Goal: Task Accomplishment & Management: Manage account settings

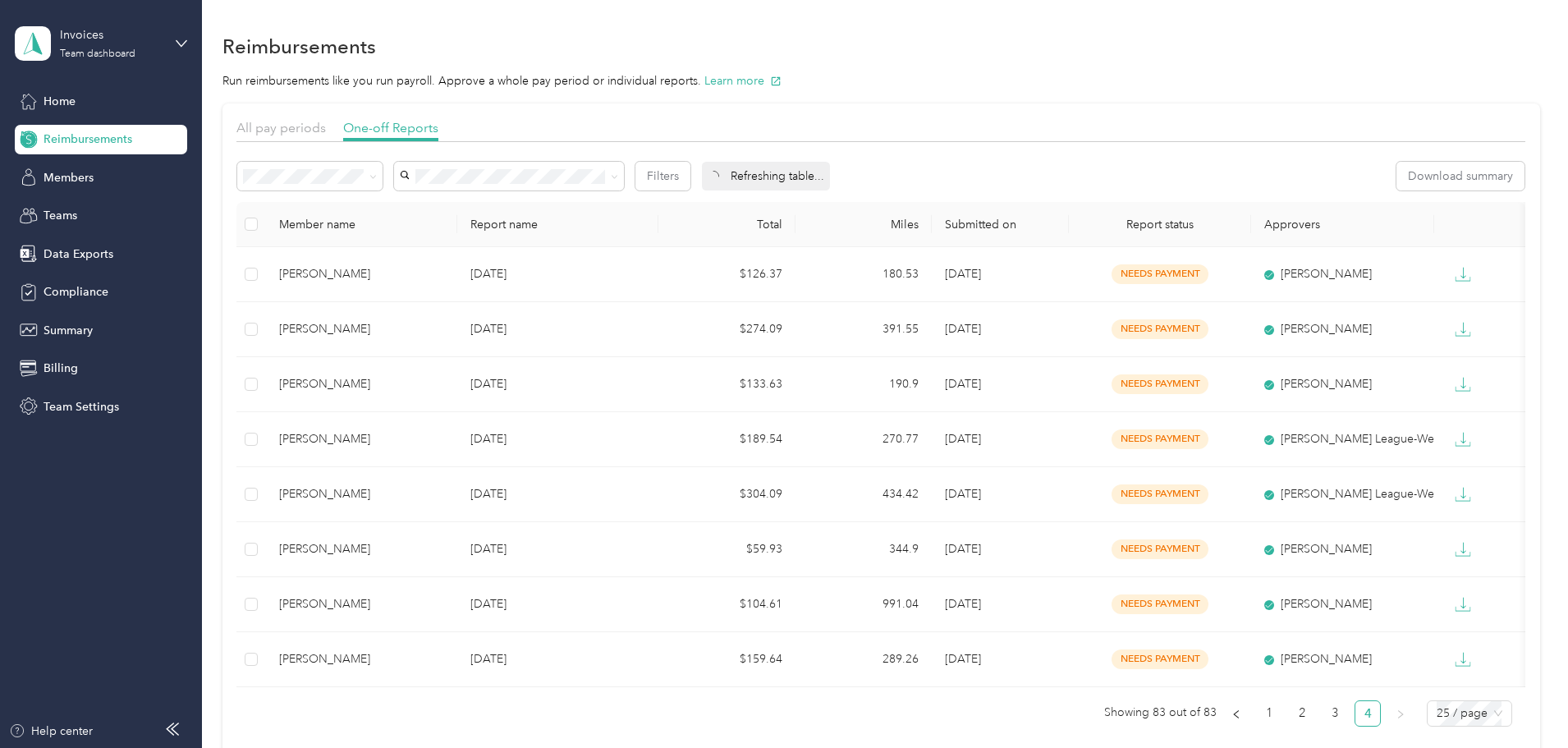
scroll to position [113, 0]
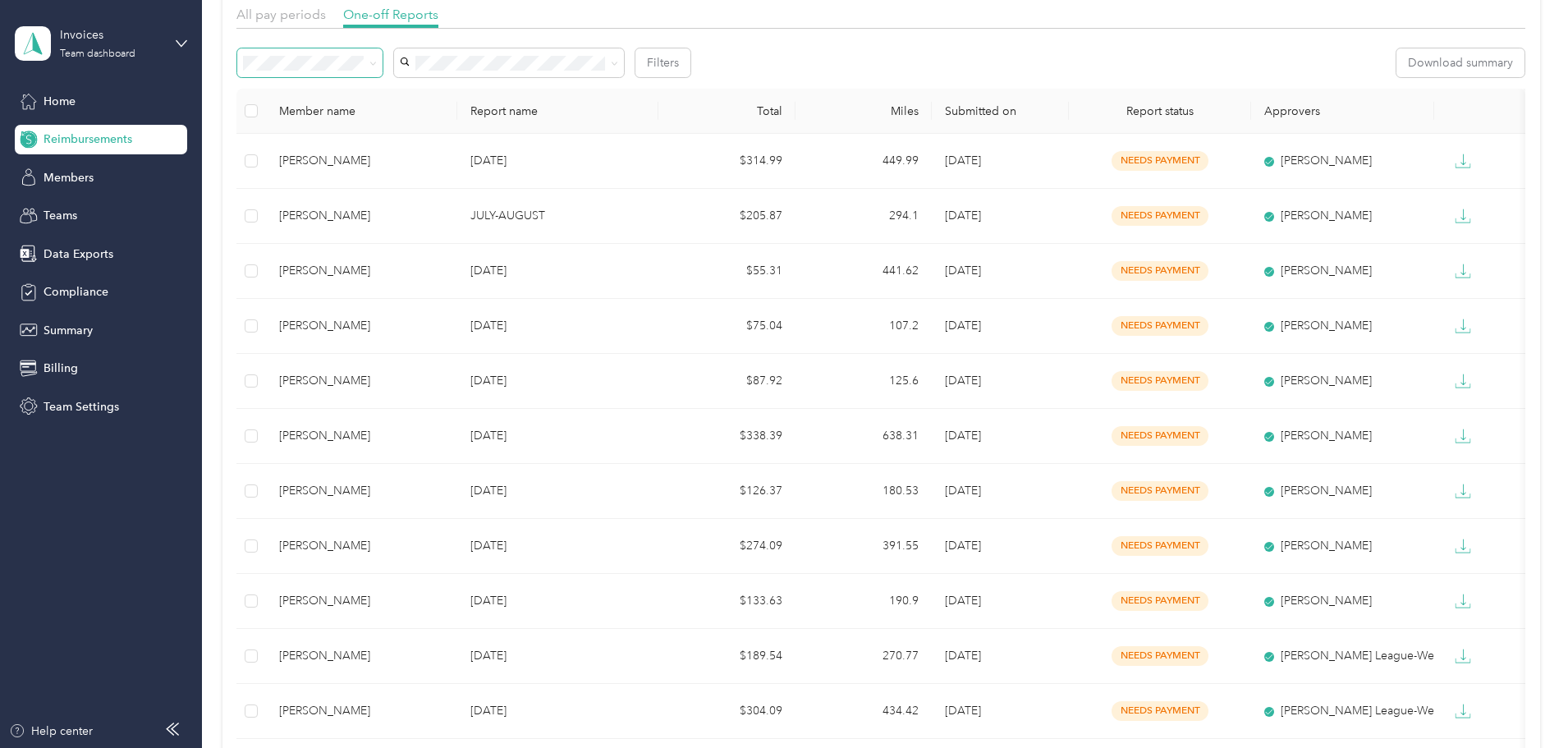
click at [376, 61] on icon at bounding box center [373, 63] width 7 height 7
click at [381, 98] on li "All" at bounding box center [419, 93] width 145 height 29
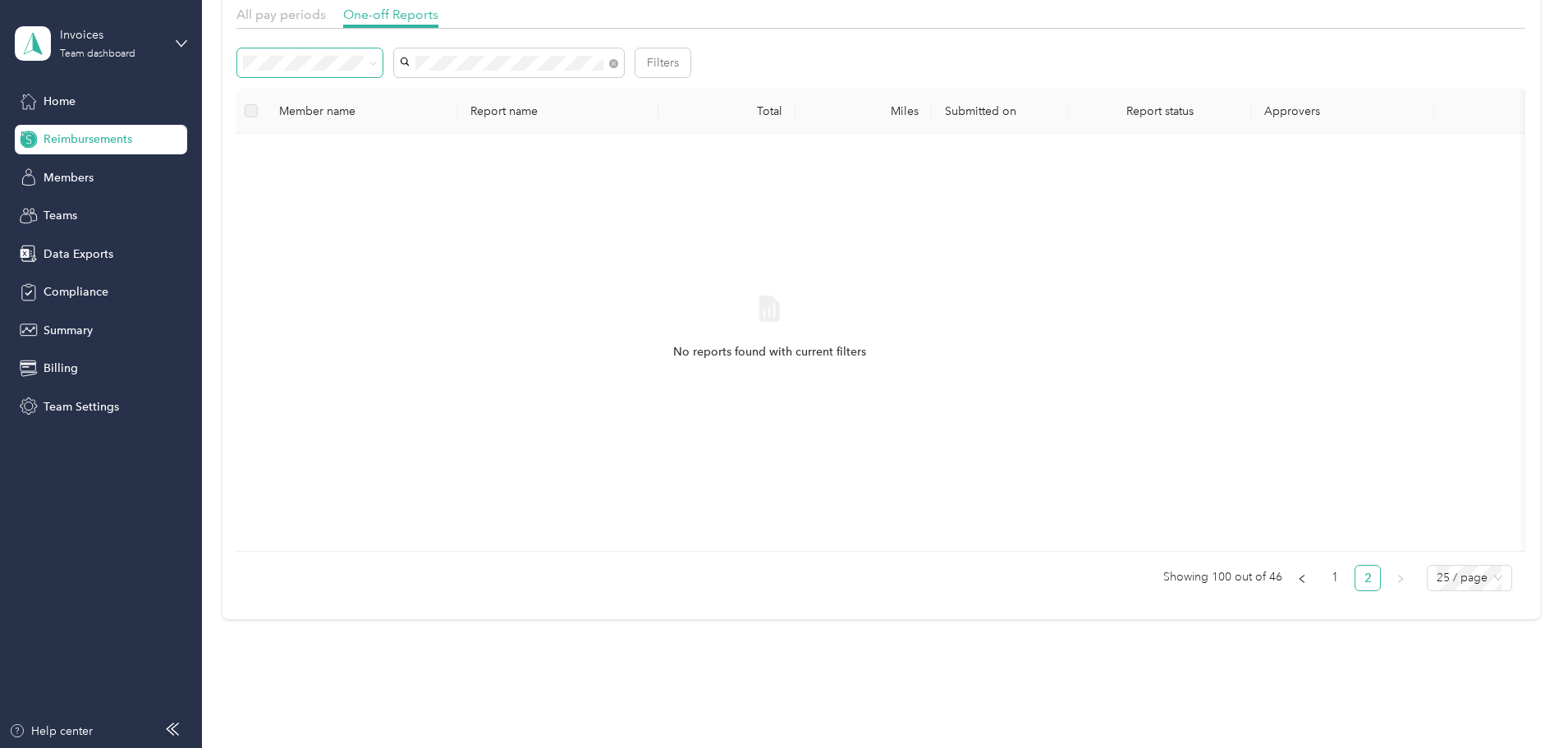
click at [556, 161] on span "[PERSON_NAME]" at bounding box center [561, 168] width 91 height 14
click at [267, 204] on div "All pay periods One-off Reports Filters Member name Report name Total Miles Sub…" at bounding box center [881, 305] width 1318 height 629
click at [390, 121] on div "Needs approval" at bounding box center [420, 113] width 122 height 17
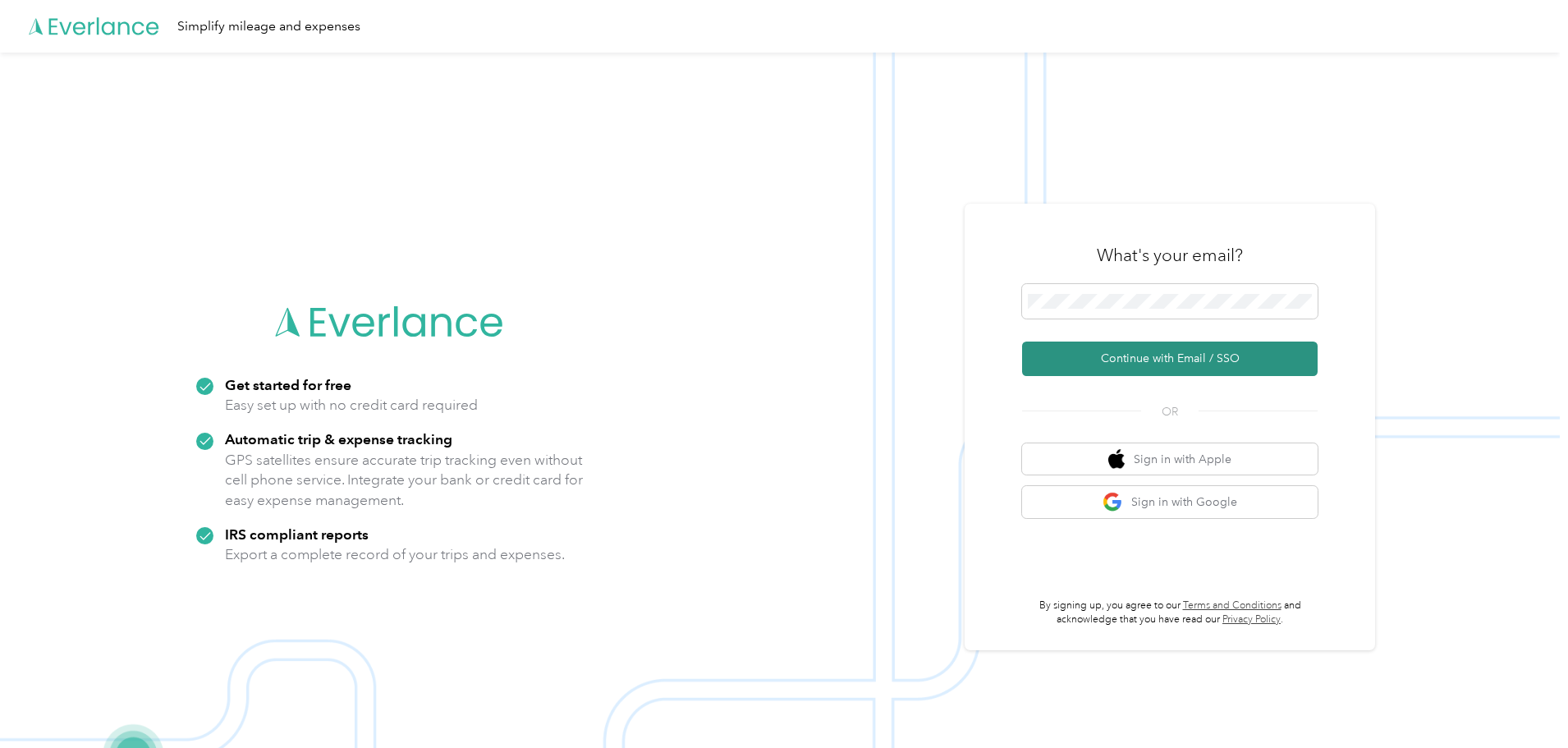
click at [1155, 357] on button "Continue with Email / SSO" at bounding box center [1170, 358] width 296 height 34
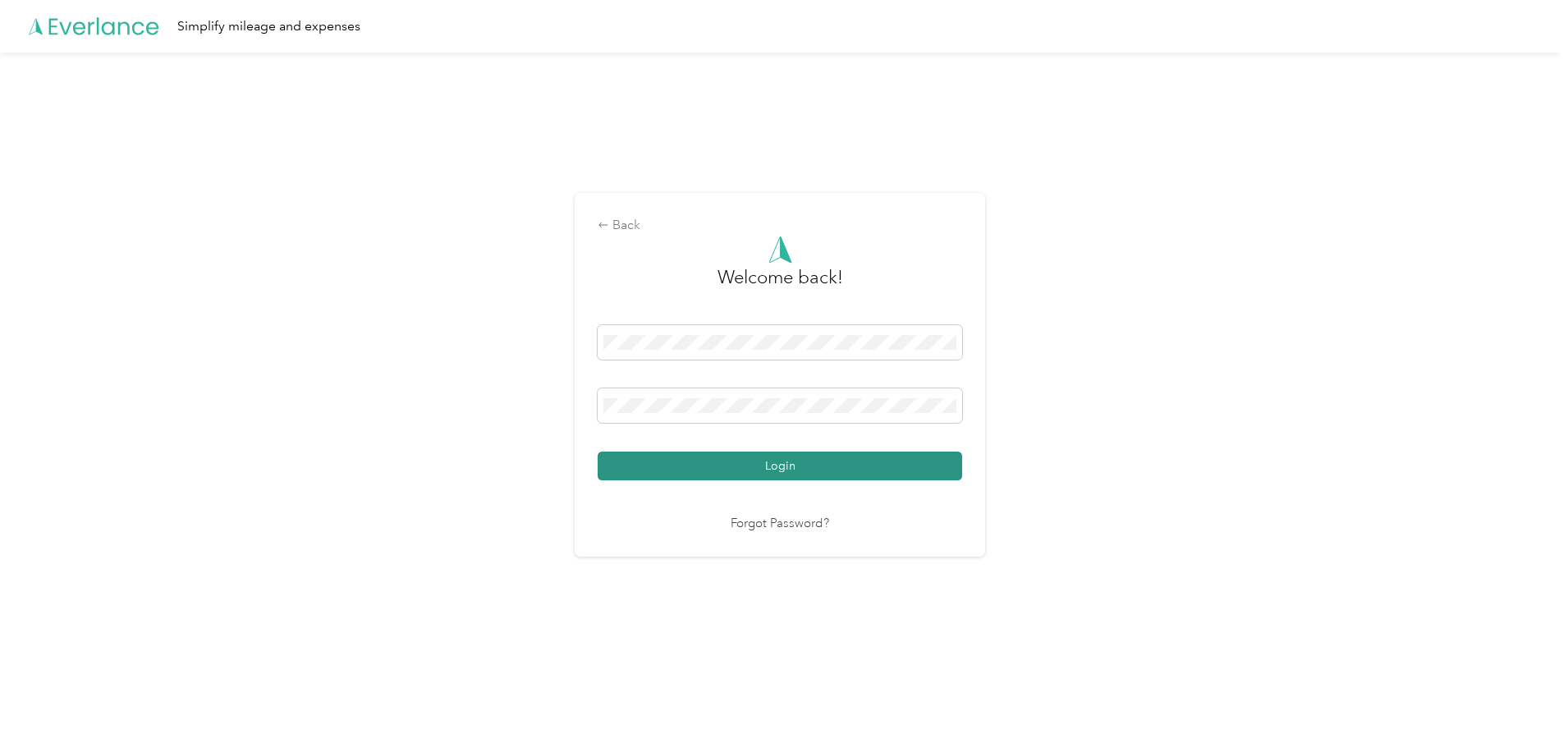
click at [711, 469] on button "Login" at bounding box center [780, 465] width 365 height 29
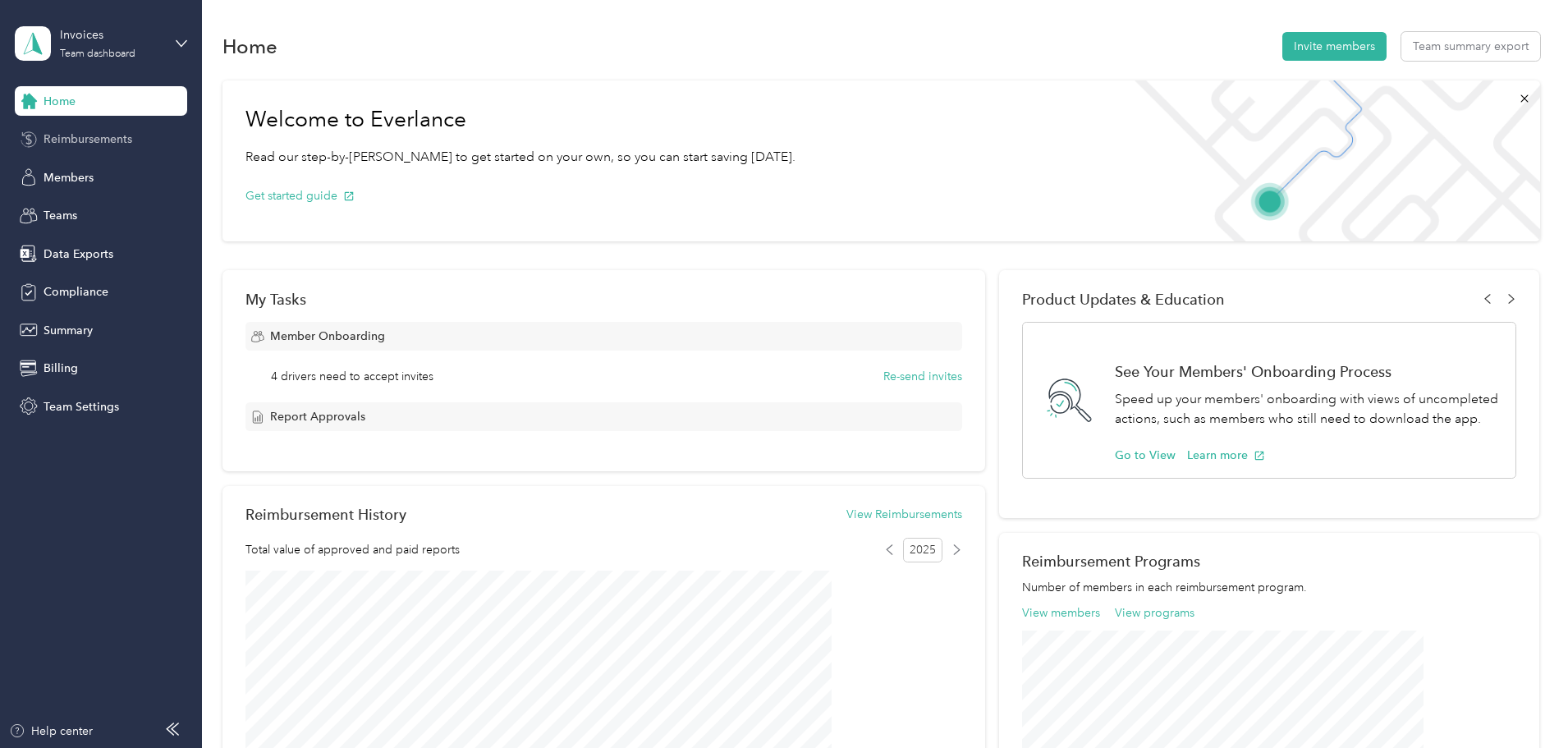
click at [110, 137] on span "Reimbursements" at bounding box center [88, 138] width 89 height 17
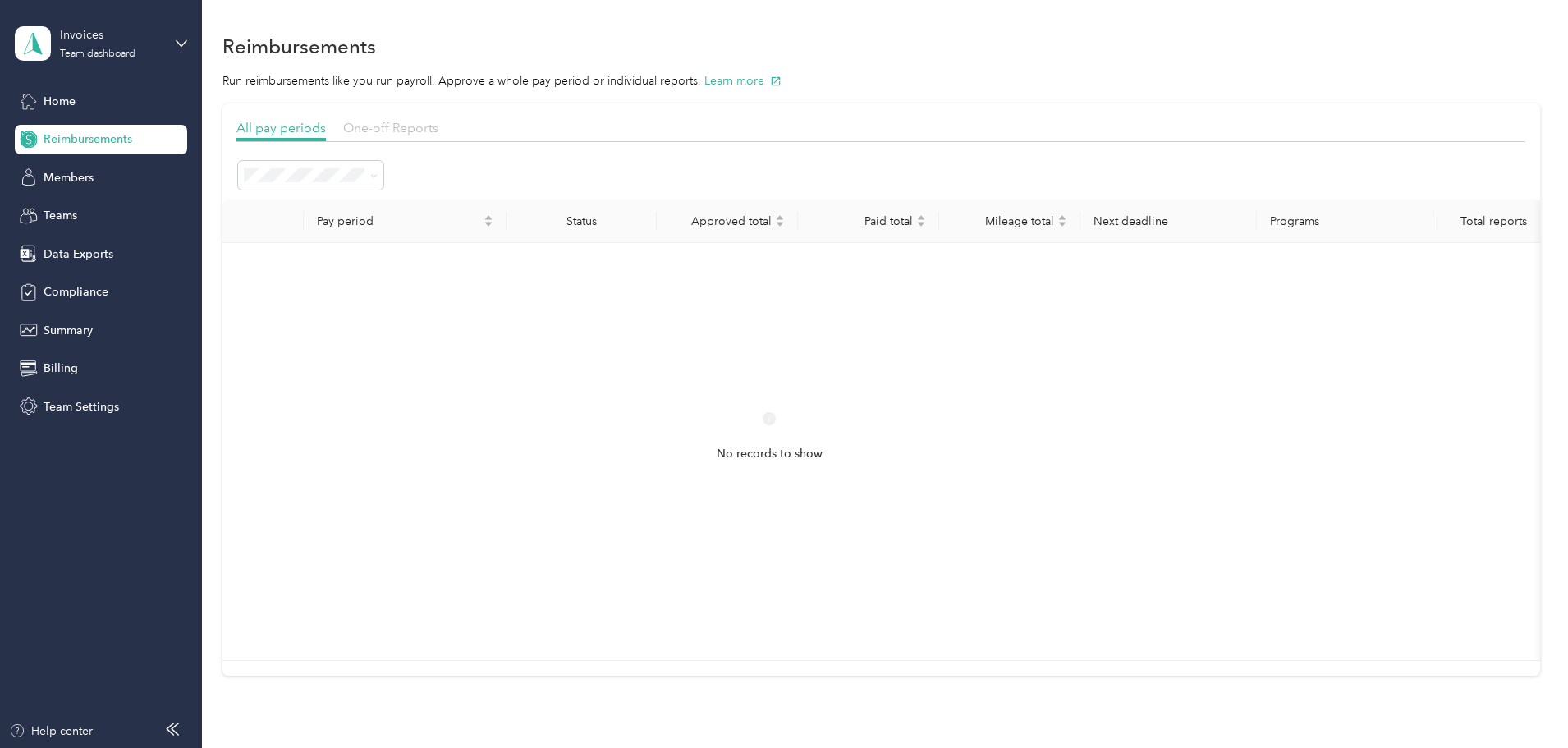
click at [439, 128] on span "One-off Reports" at bounding box center [390, 128] width 96 height 16
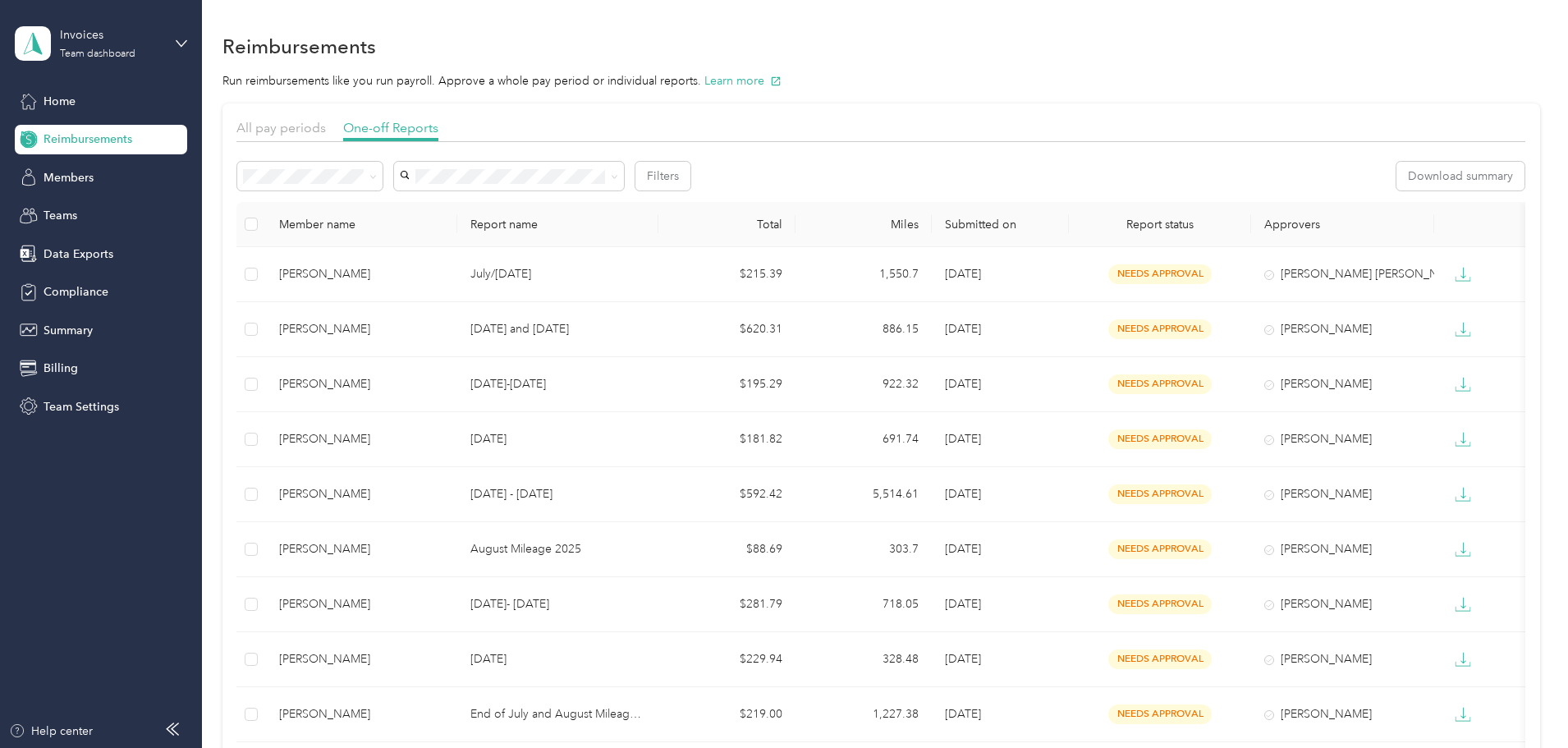
click at [418, 211] on li "All" at bounding box center [419, 200] width 145 height 29
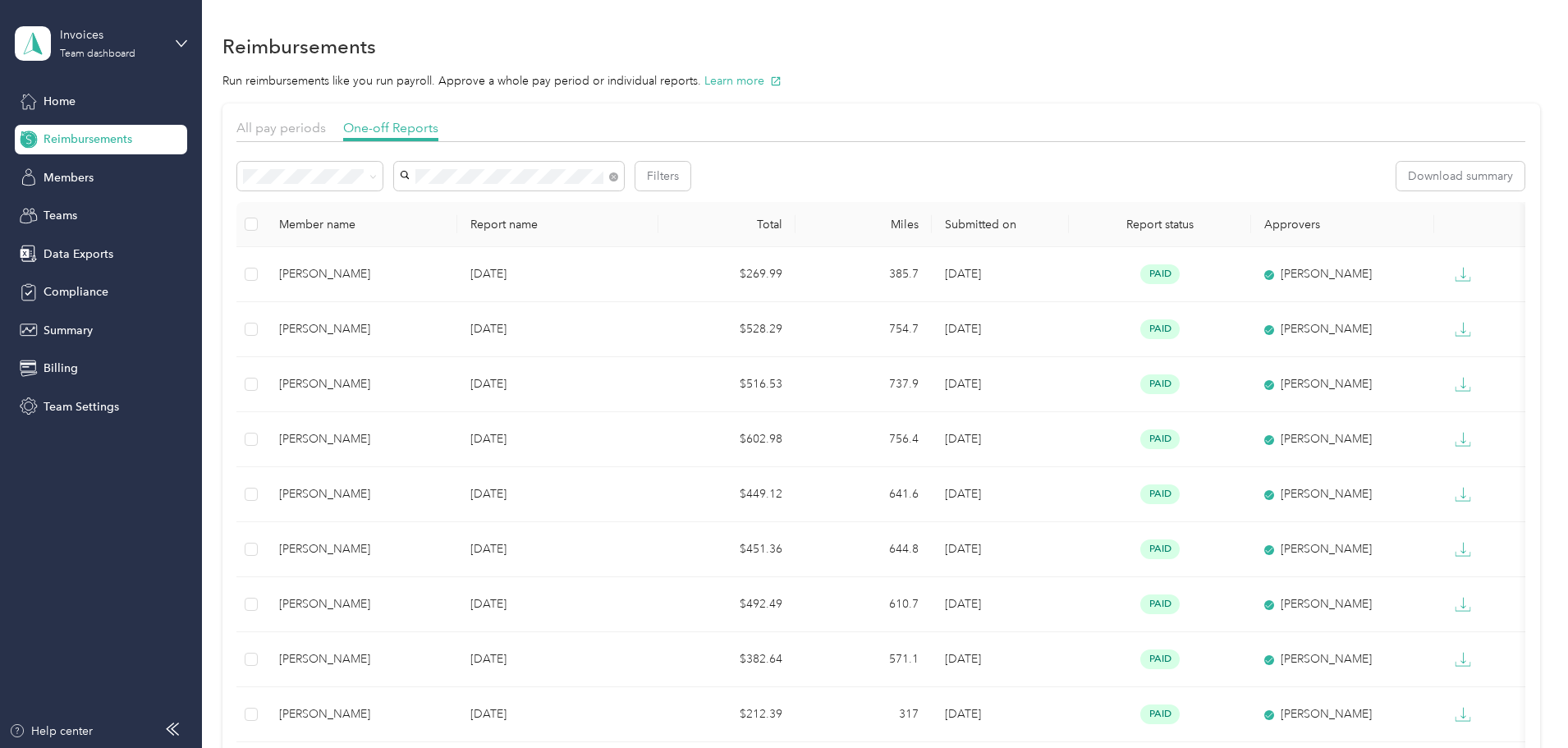
click at [546, 200] on span "[PERSON_NAME]" at bounding box center [561, 206] width 91 height 14
click at [690, 179] on button "Filters" at bounding box center [663, 175] width 55 height 29
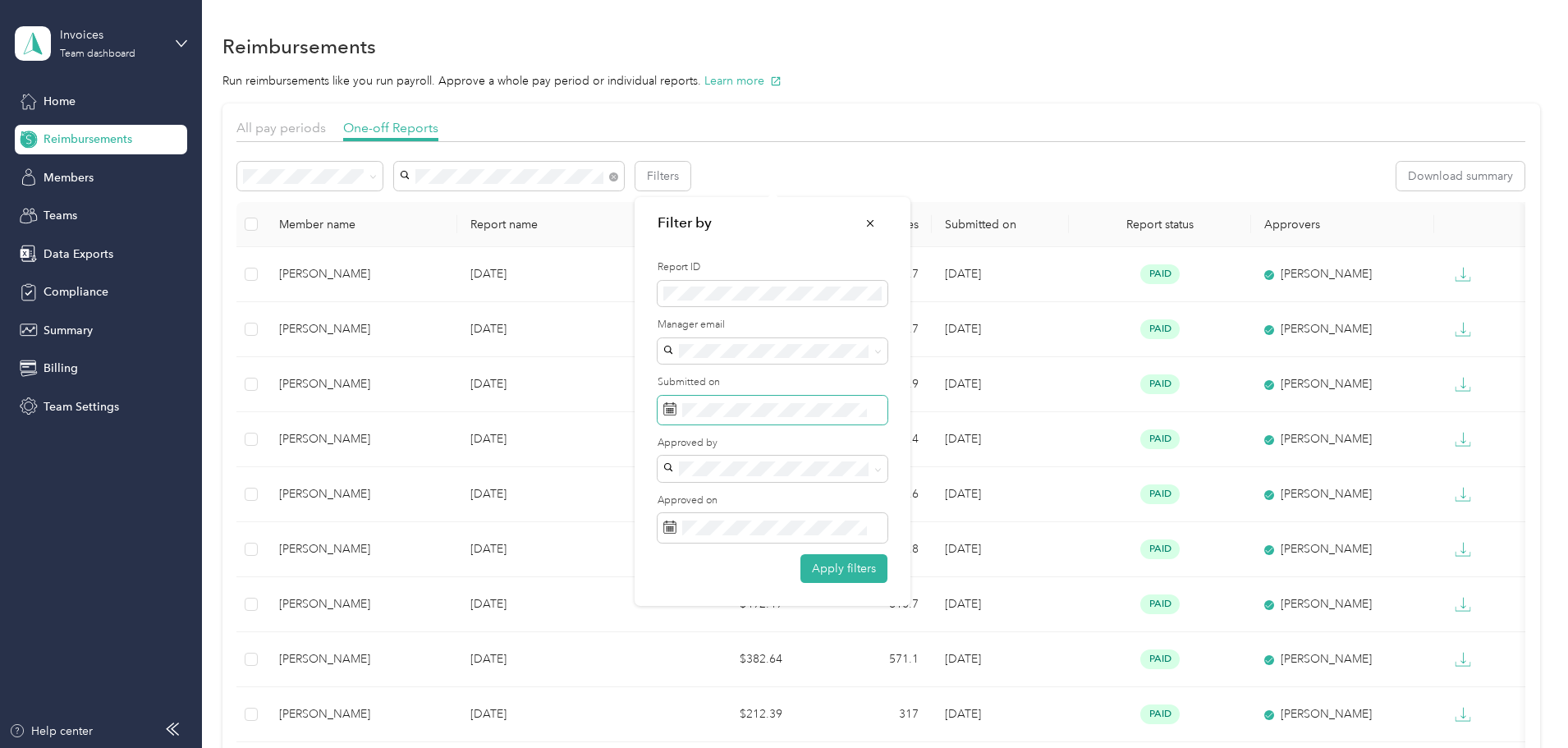
click at [871, 411] on span at bounding box center [873, 409] width 15 height 17
click at [874, 409] on icon at bounding box center [876, 410] width 9 height 9
click at [689, 497] on icon at bounding box center [686, 504] width 17 height 17
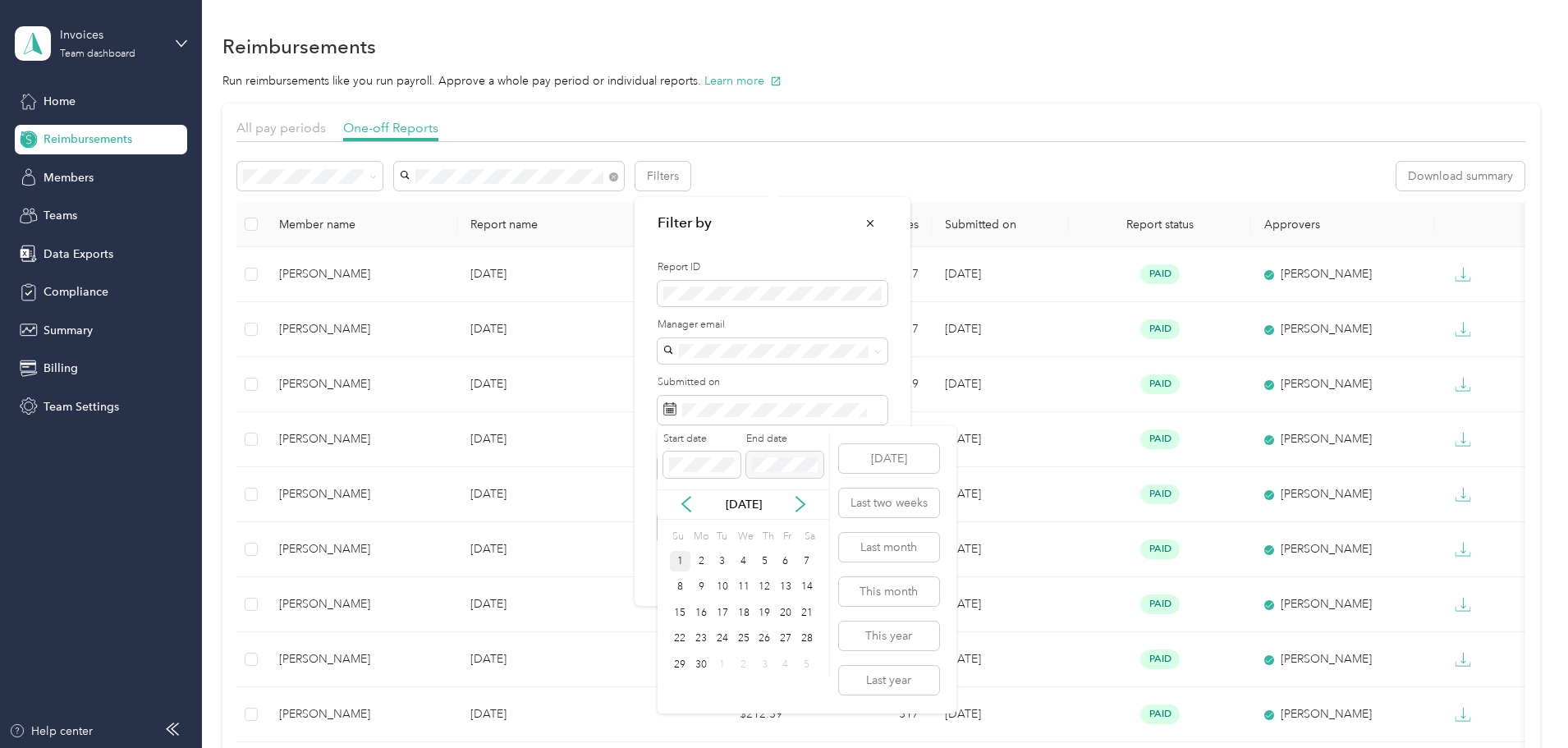
click at [675, 557] on div "1" at bounding box center [681, 561] width 22 height 21
click at [796, 499] on icon at bounding box center [800, 504] width 17 height 17
click at [723, 564] on div "2" at bounding box center [722, 561] width 22 height 21
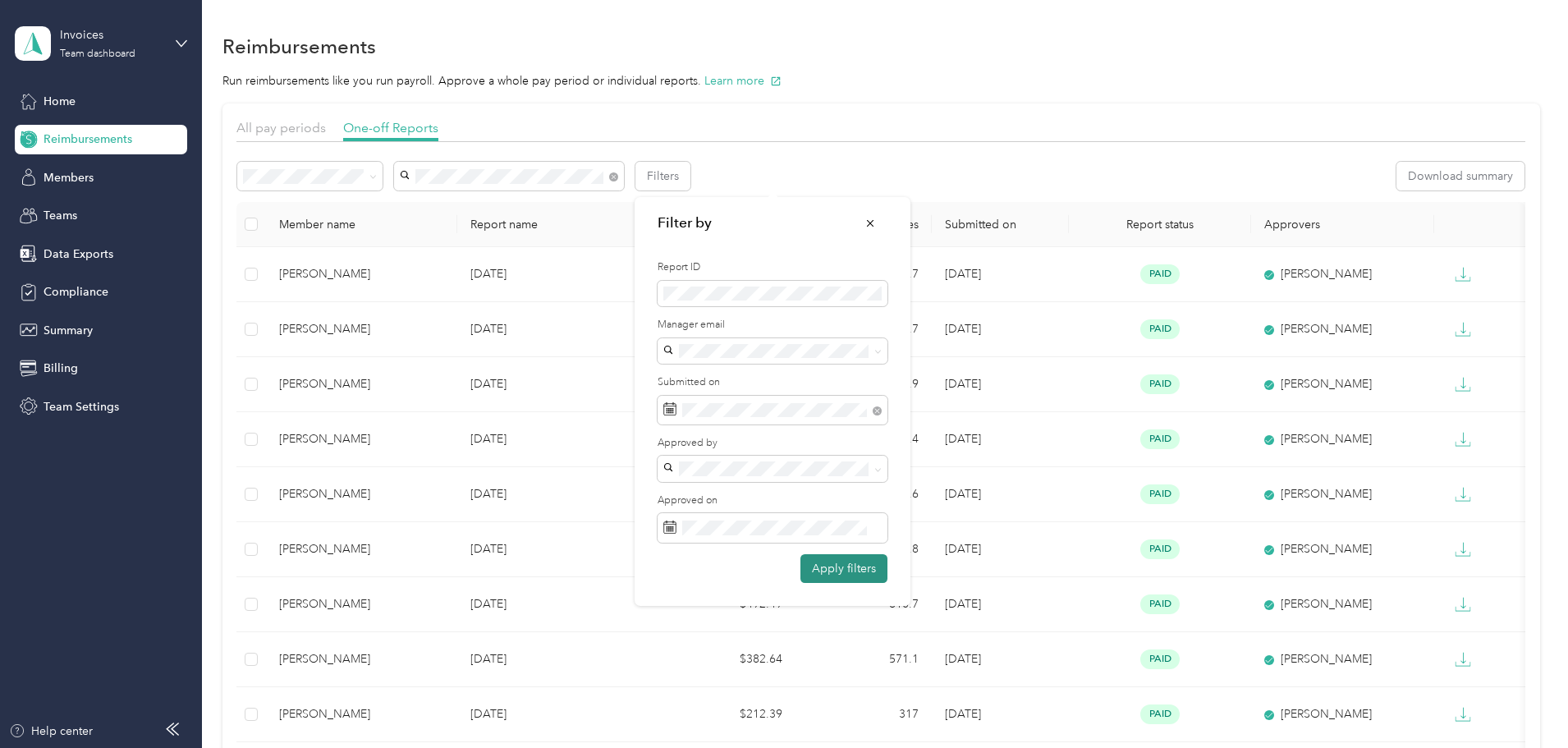
click at [833, 566] on button "Apply filters" at bounding box center [844, 568] width 87 height 29
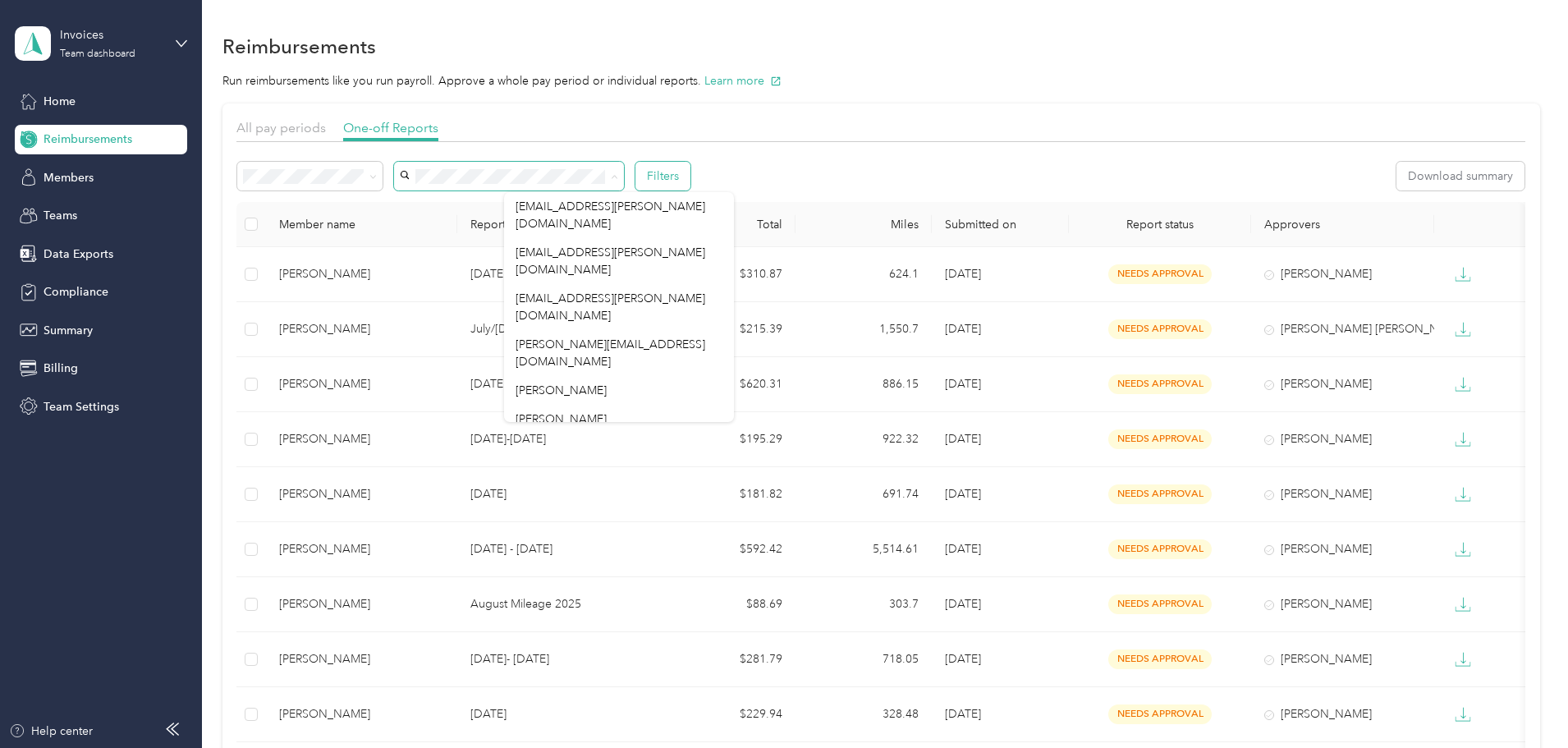
click at [690, 181] on button "Filters" at bounding box center [663, 175] width 55 height 29
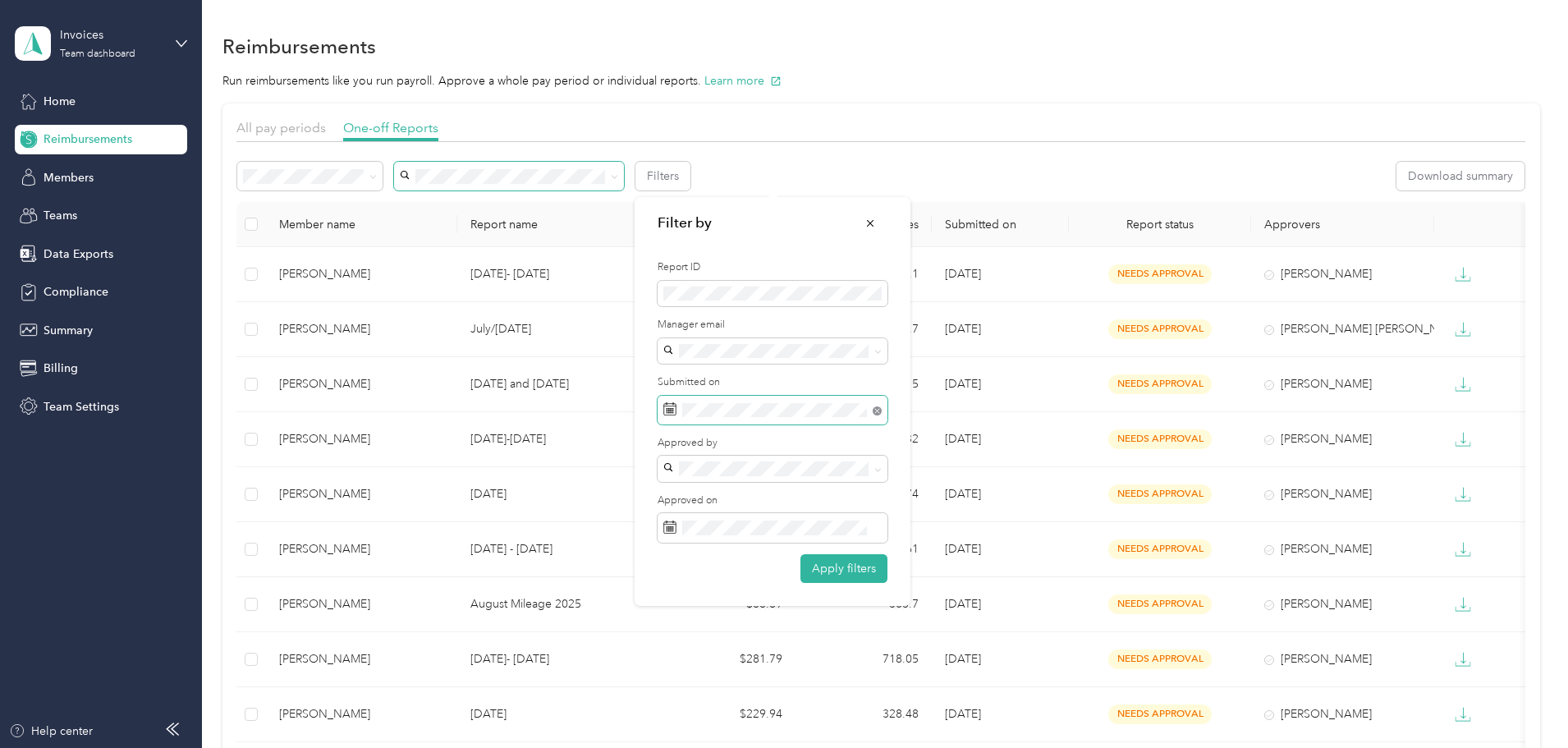
click at [877, 411] on icon at bounding box center [876, 410] width 5 height 5
click at [709, 522] on span "[PERSON_NAME] League-Weston" at bounding box center [757, 526] width 175 height 14
click at [848, 566] on button "Apply filters" at bounding box center [844, 568] width 87 height 29
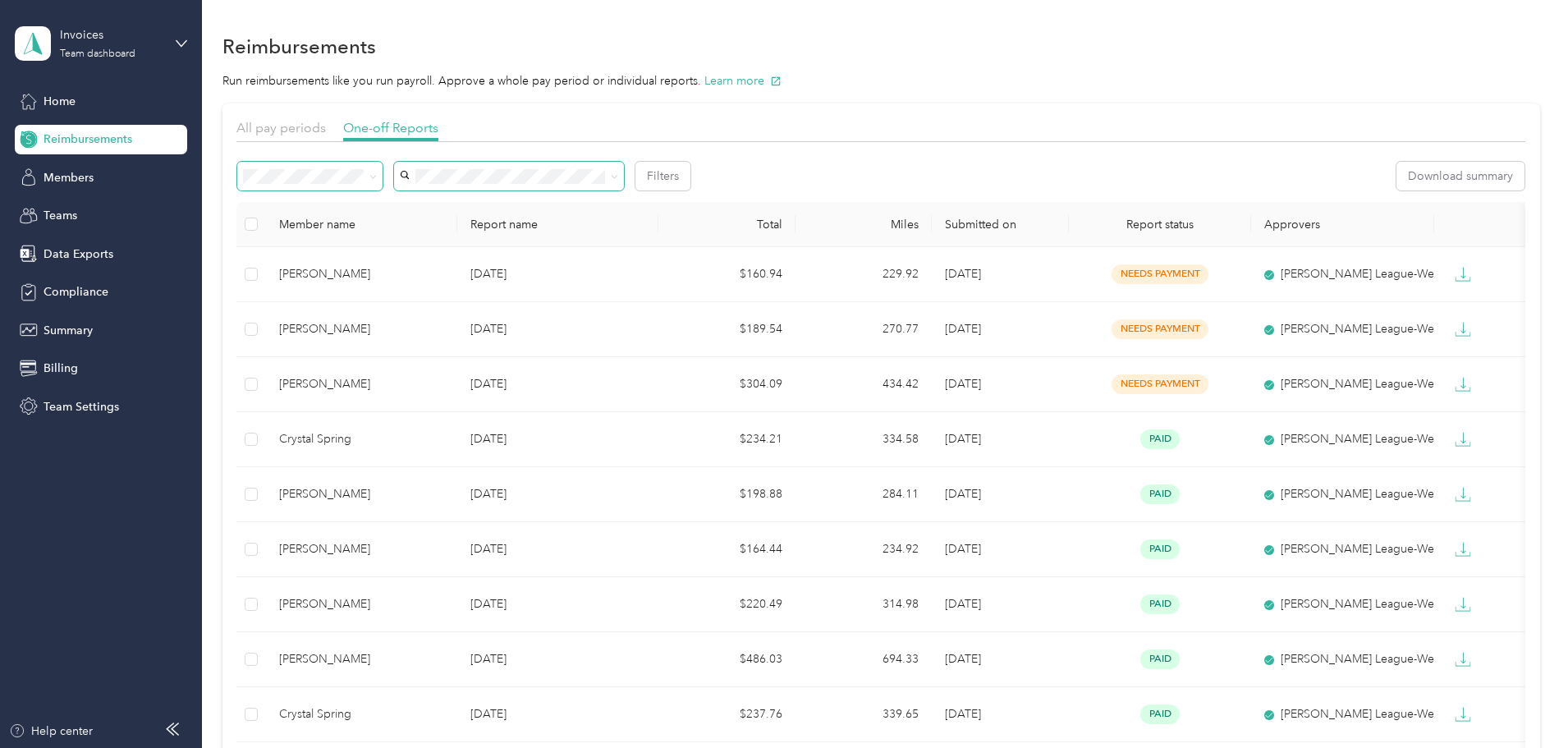
click at [376, 178] on icon at bounding box center [373, 176] width 7 height 7
click at [400, 241] on ol "All Needs approval Needs payment Approved Rejected Paid" at bounding box center [419, 278] width 145 height 172
click at [386, 236] on li "Needs approval" at bounding box center [419, 235] width 145 height 29
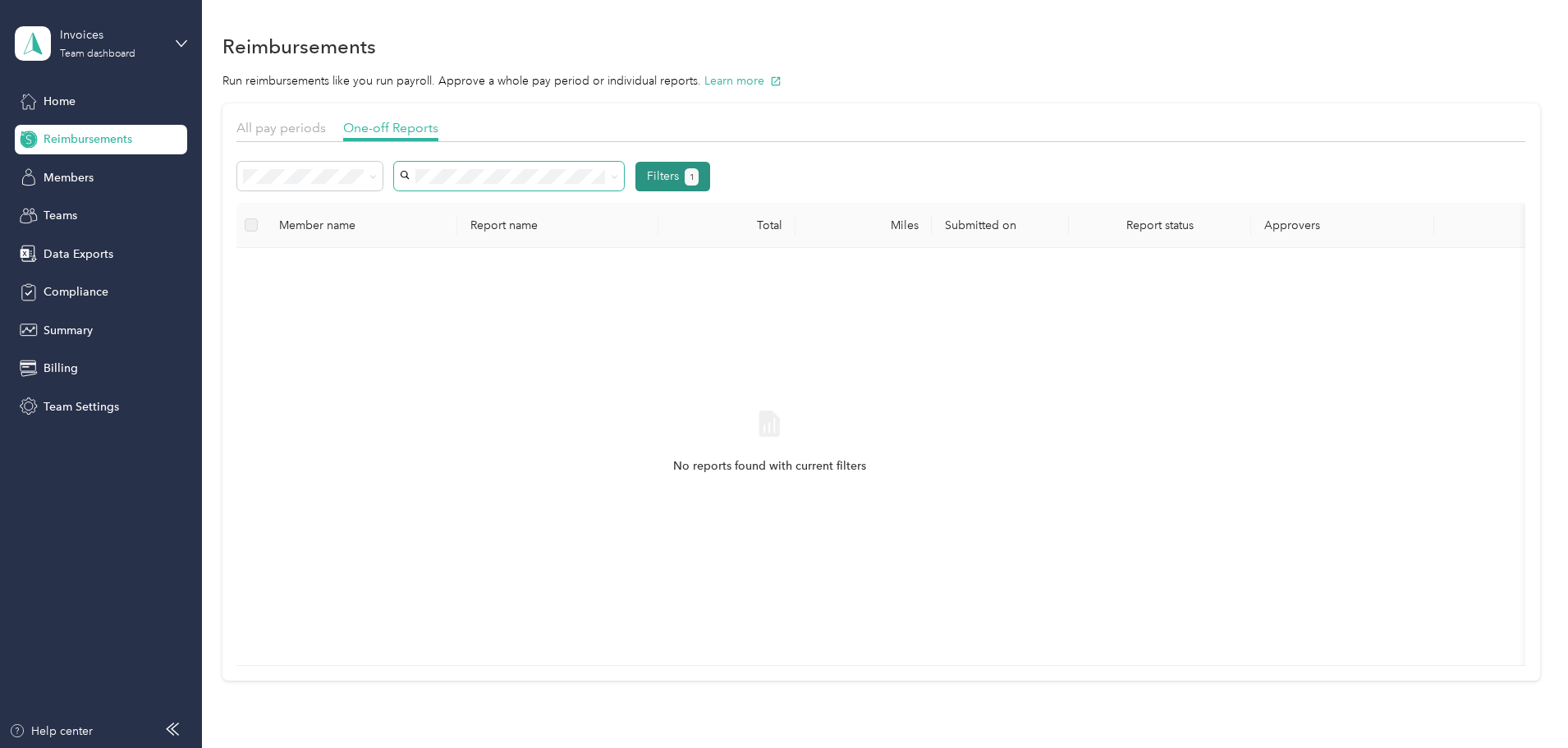
click at [710, 167] on button "Filters 1" at bounding box center [673, 176] width 75 height 30
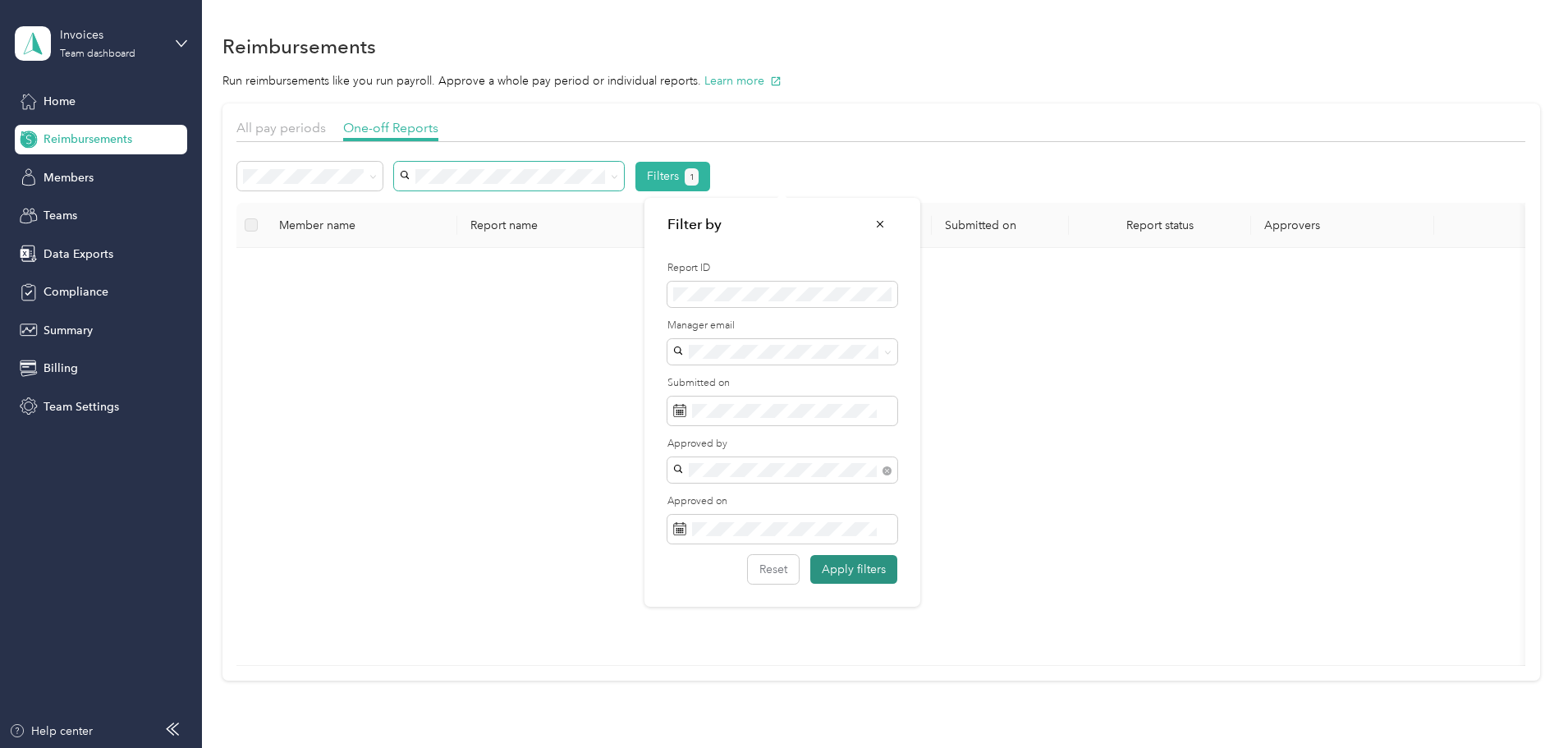
click at [837, 572] on button "Apply filters" at bounding box center [853, 569] width 87 height 29
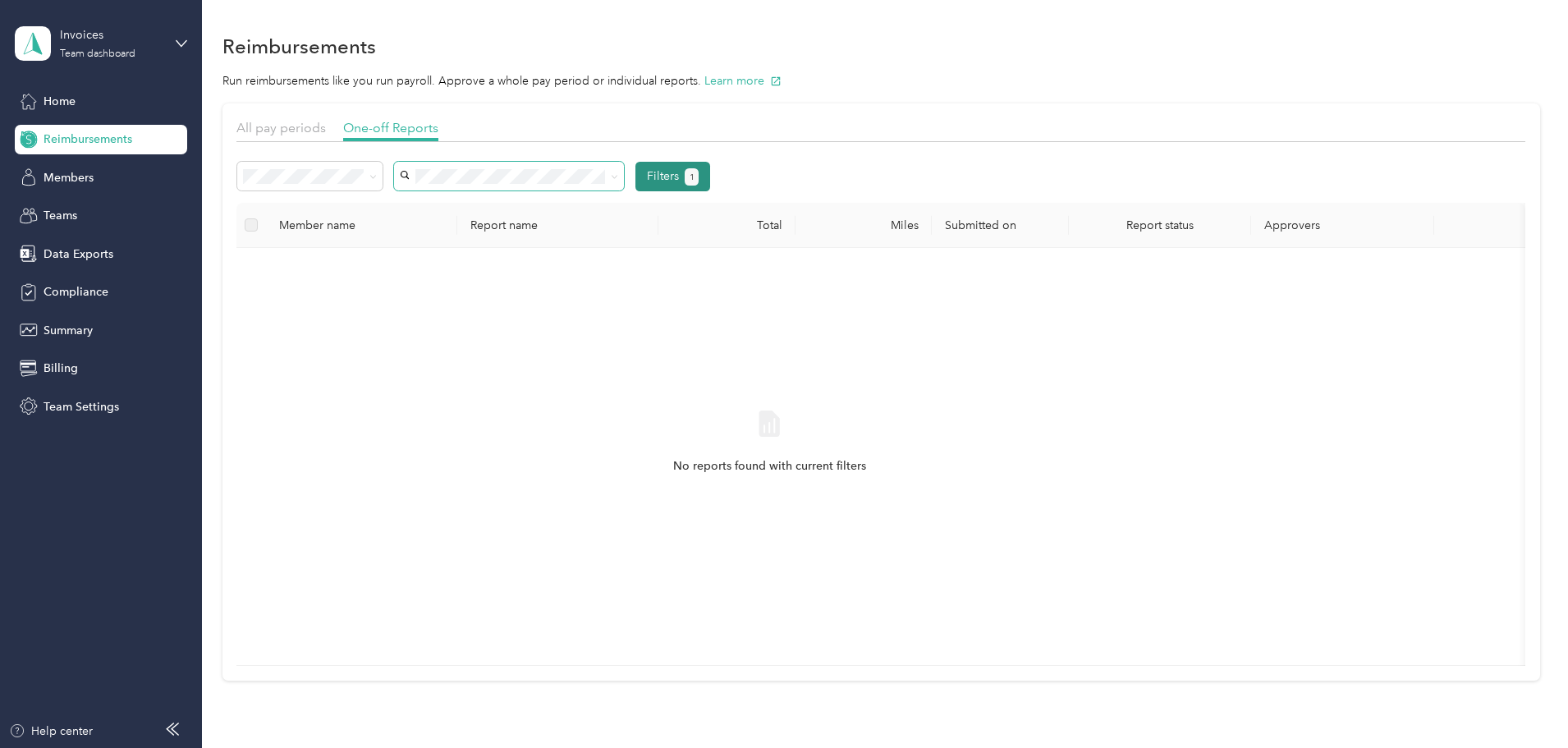
click at [710, 177] on button "Filters 1" at bounding box center [673, 176] width 75 height 30
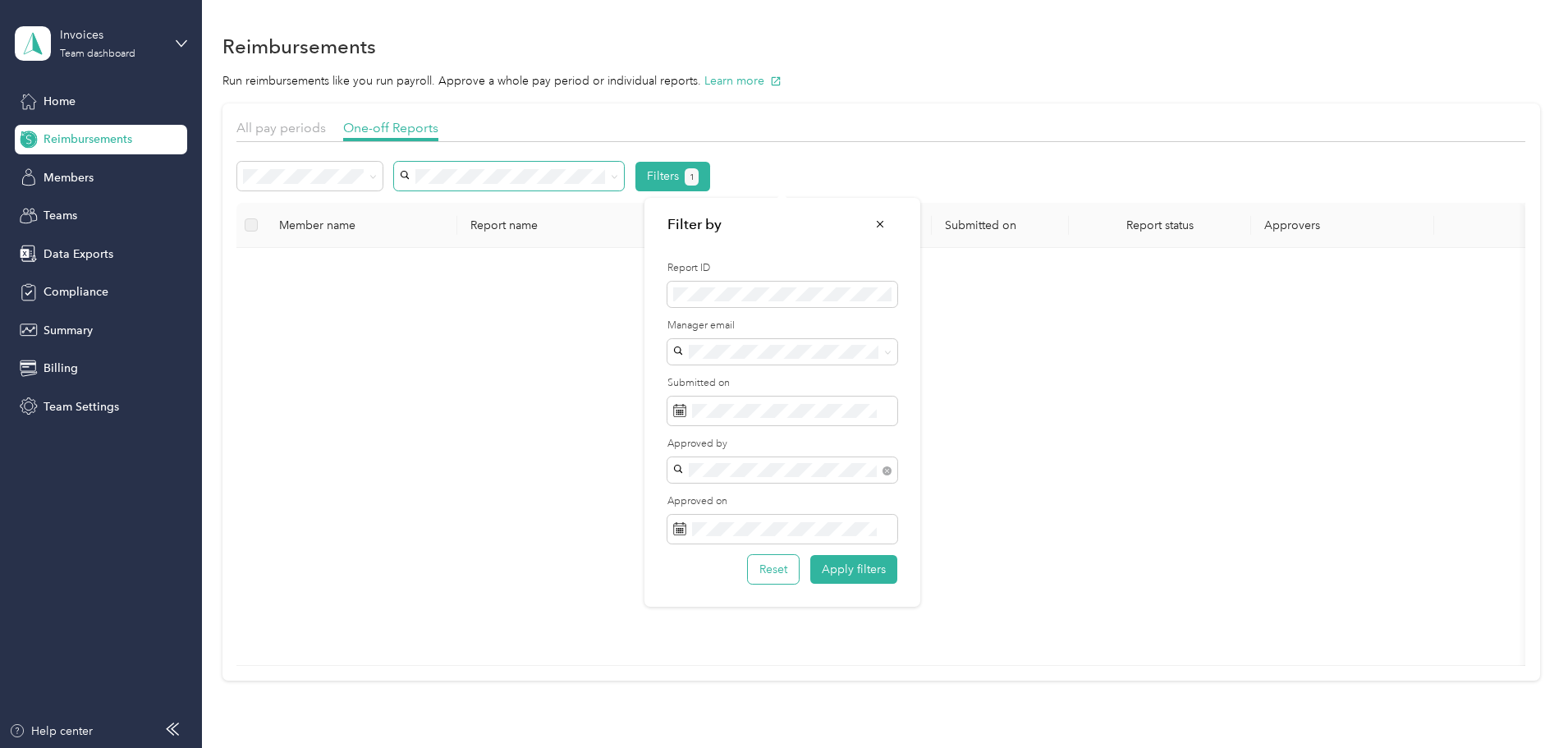
click at [779, 572] on button "Reset" at bounding box center [774, 569] width 51 height 29
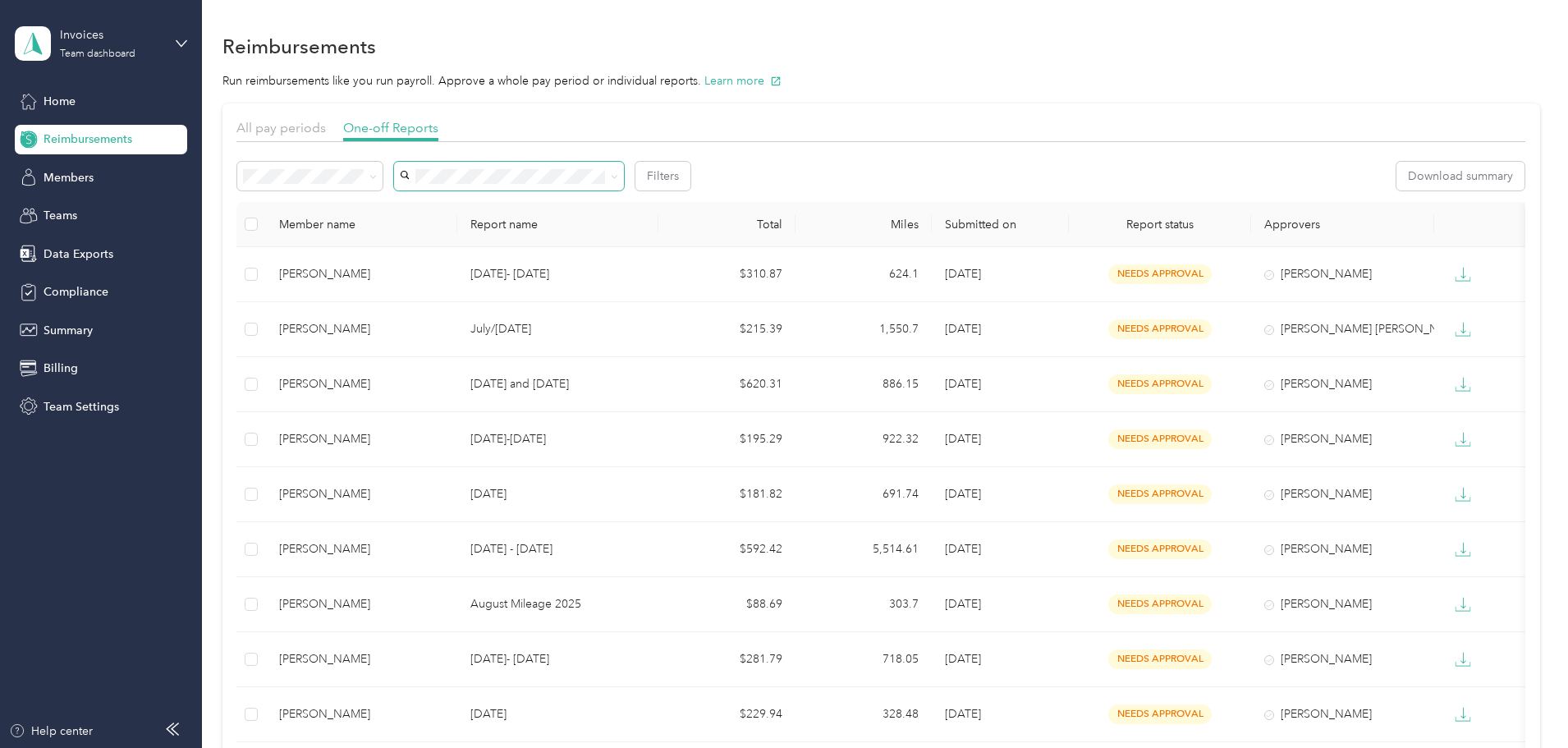
click at [395, 238] on li "Needs approval" at bounding box center [419, 235] width 145 height 29
click at [690, 174] on button "Filters" at bounding box center [663, 175] width 55 height 29
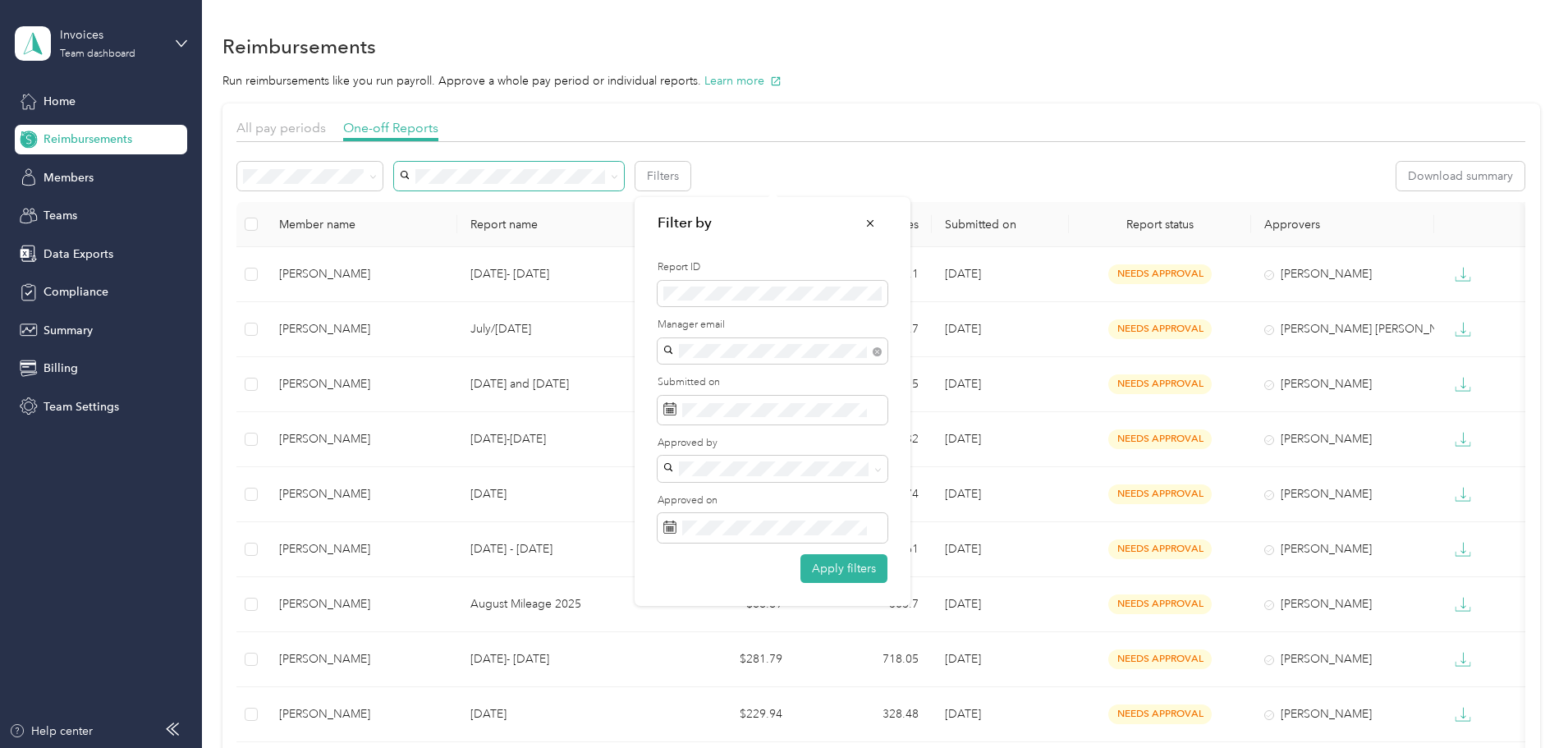
click at [729, 440] on li "[PERSON_NAME] League-Weston" at bounding box center [772, 453] width 230 height 29
click at [828, 555] on button "Apply filters" at bounding box center [844, 568] width 87 height 29
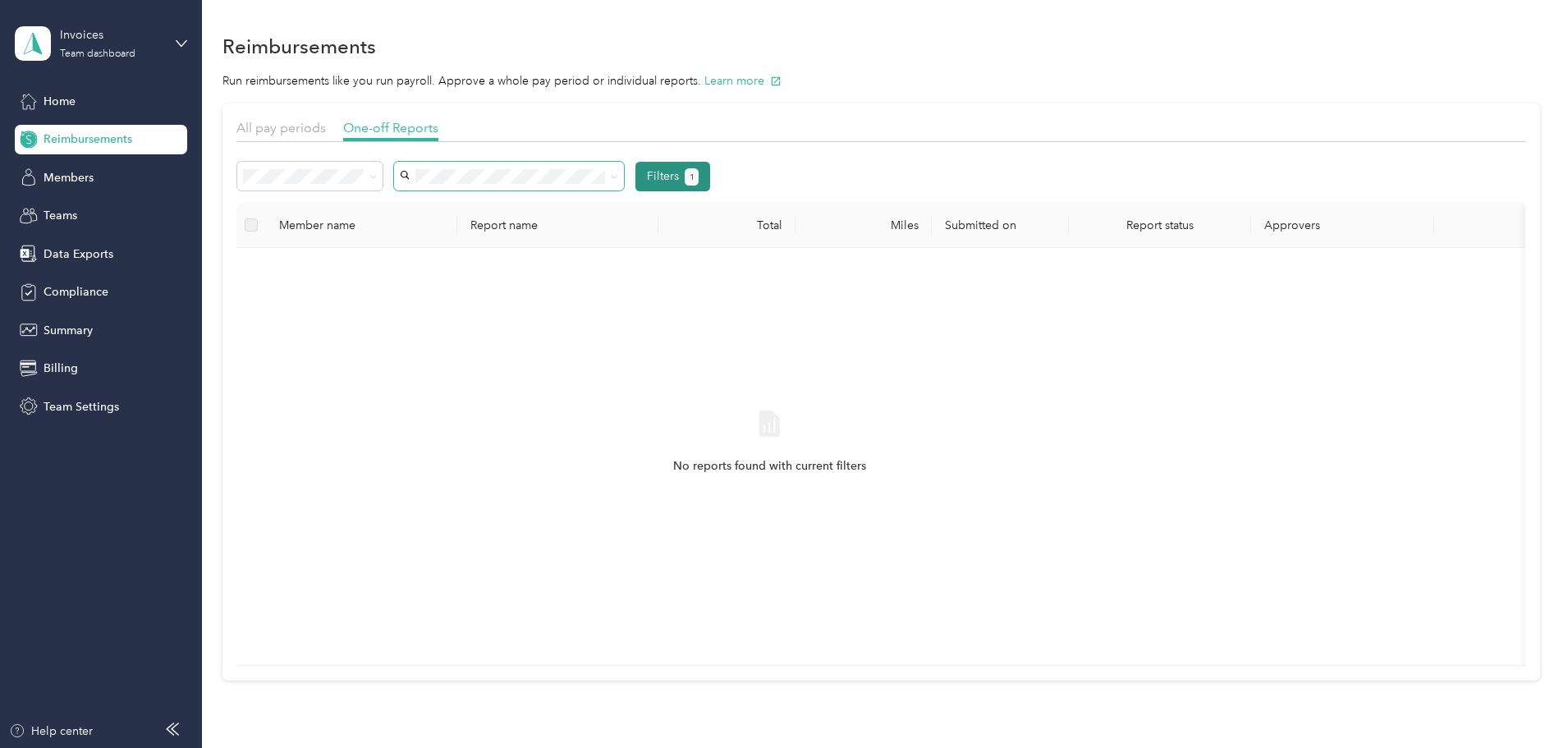
click at [710, 174] on button "Filters 1" at bounding box center [673, 176] width 75 height 30
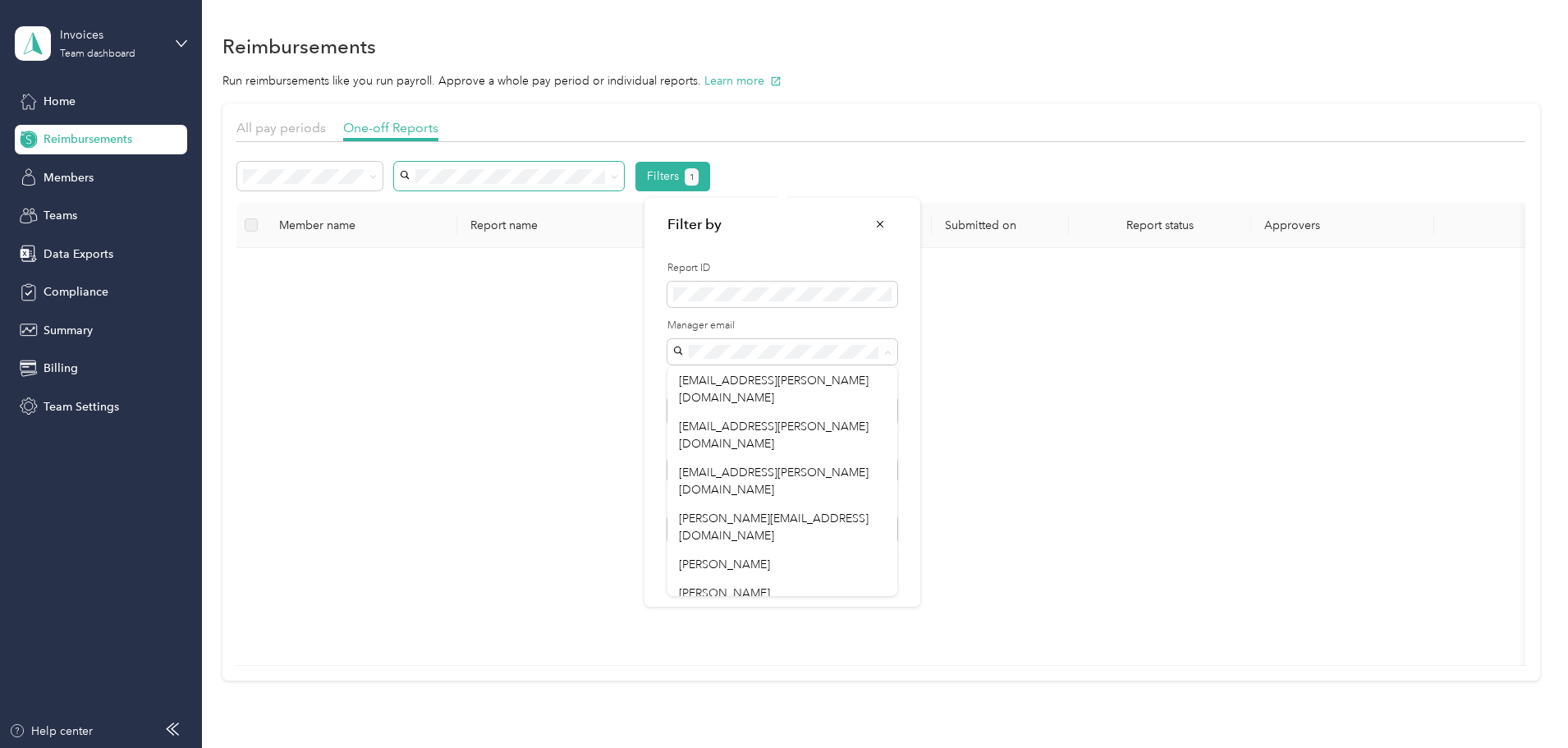
drag, startPoint x: 554, startPoint y: 422, endPoint x: 562, endPoint y: 409, distance: 15.3
click at [554, 421] on div "No reports found with current filters" at bounding box center [769, 456] width 1039 height 390
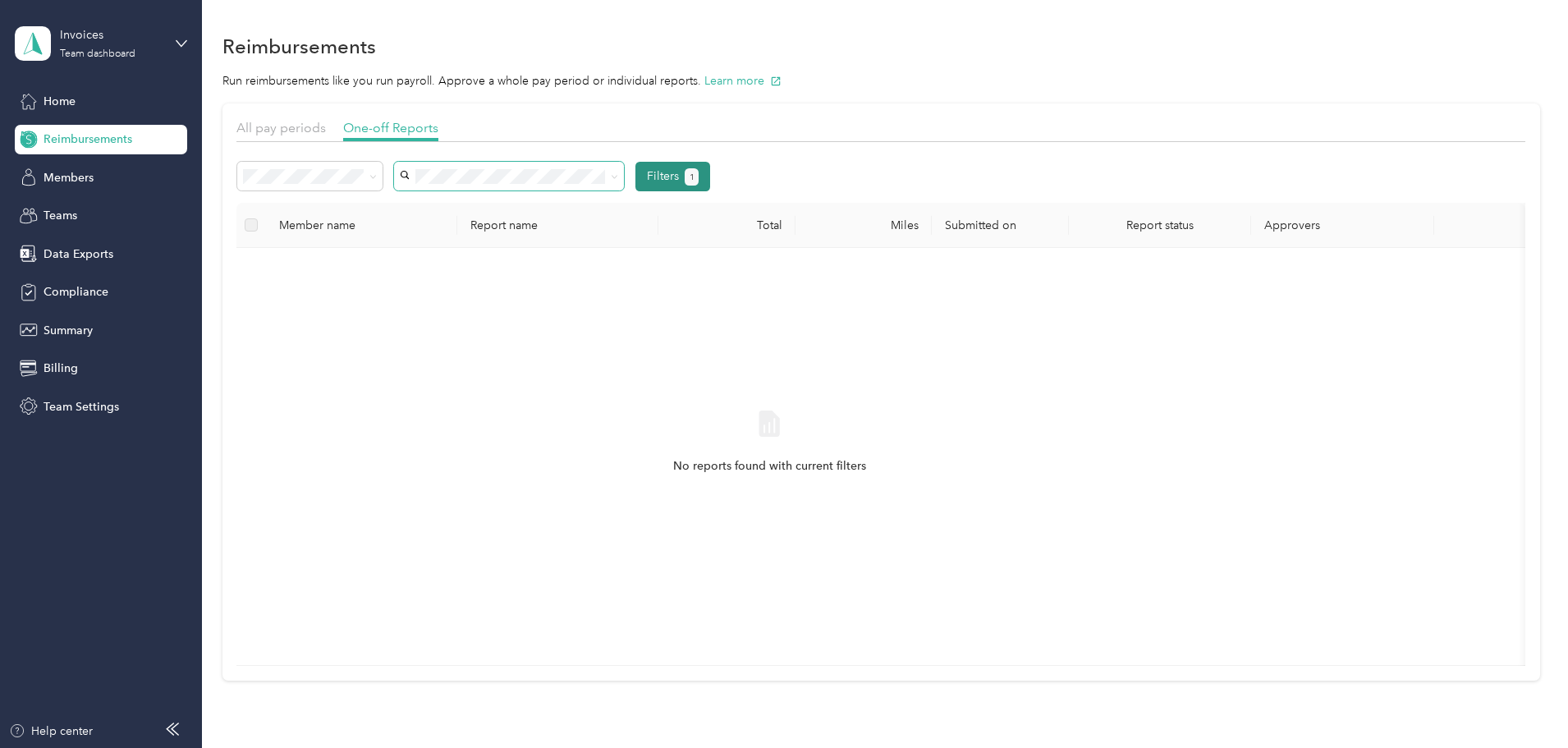
drag, startPoint x: 766, startPoint y: 174, endPoint x: 765, endPoint y: 190, distance: 16.0
click at [710, 176] on button "Filters 1" at bounding box center [673, 176] width 75 height 30
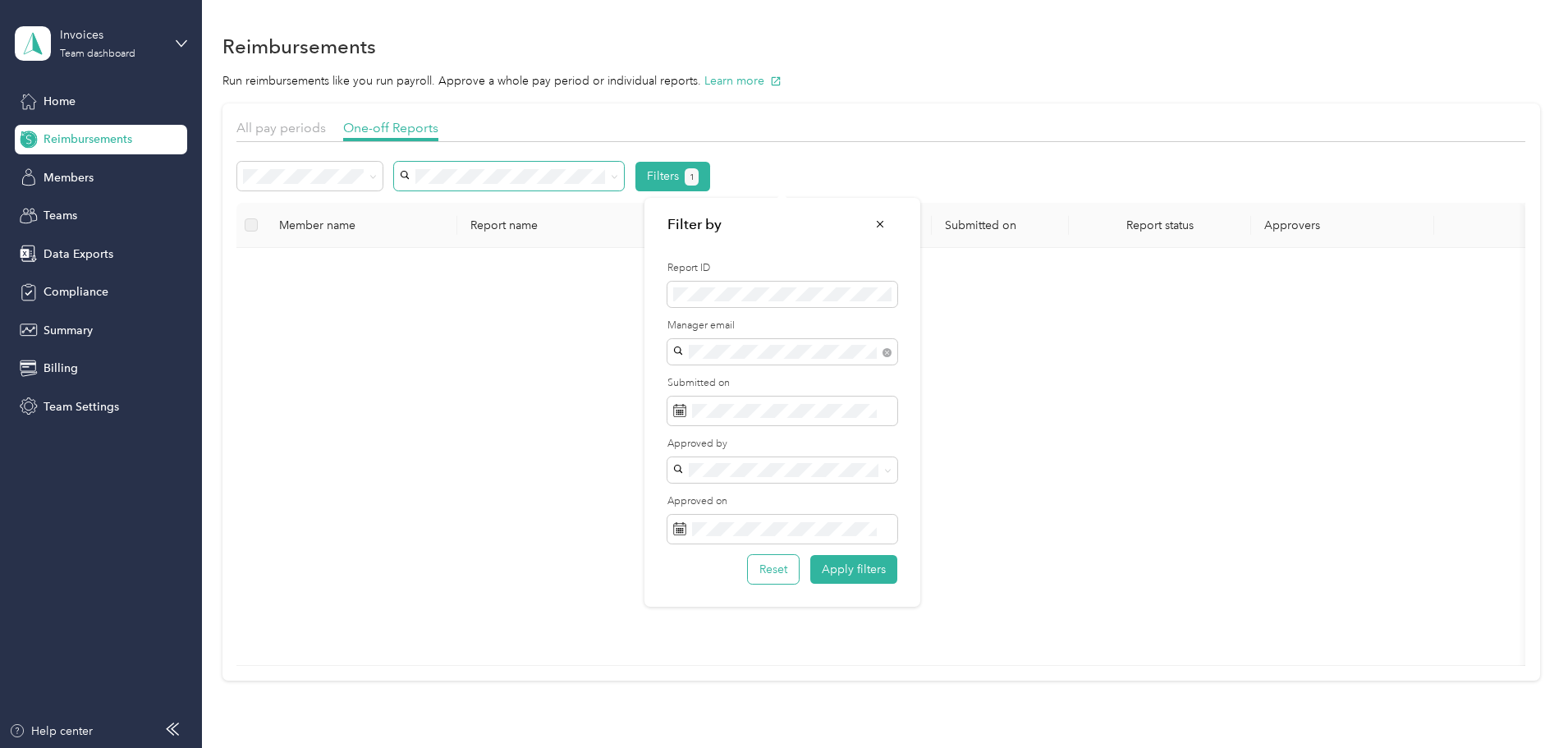
click at [784, 568] on button "Reset" at bounding box center [774, 569] width 51 height 29
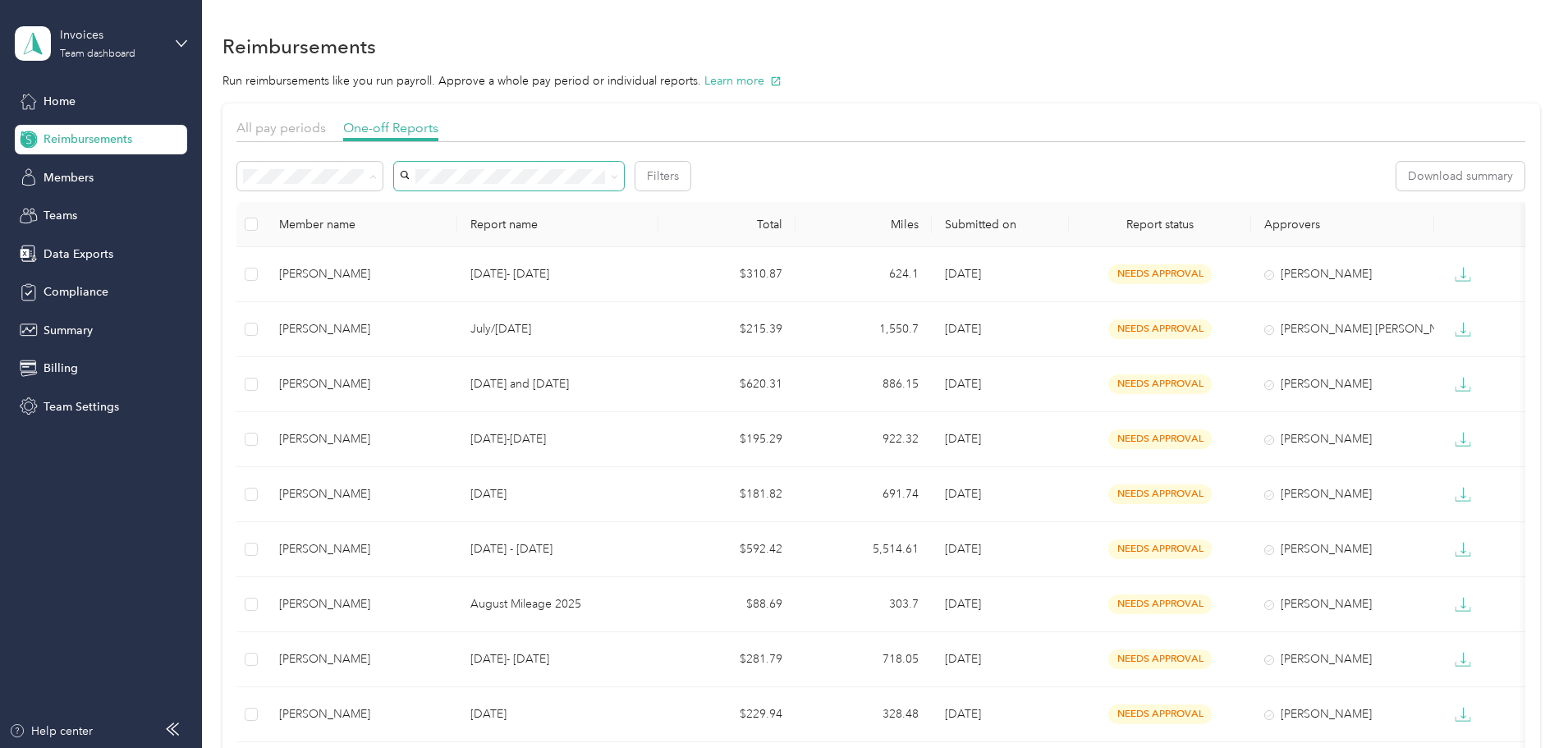
click at [391, 234] on div "Needs approval" at bounding box center [420, 235] width 122 height 17
click at [427, 255] on div "Needs payment" at bounding box center [420, 255] width 122 height 17
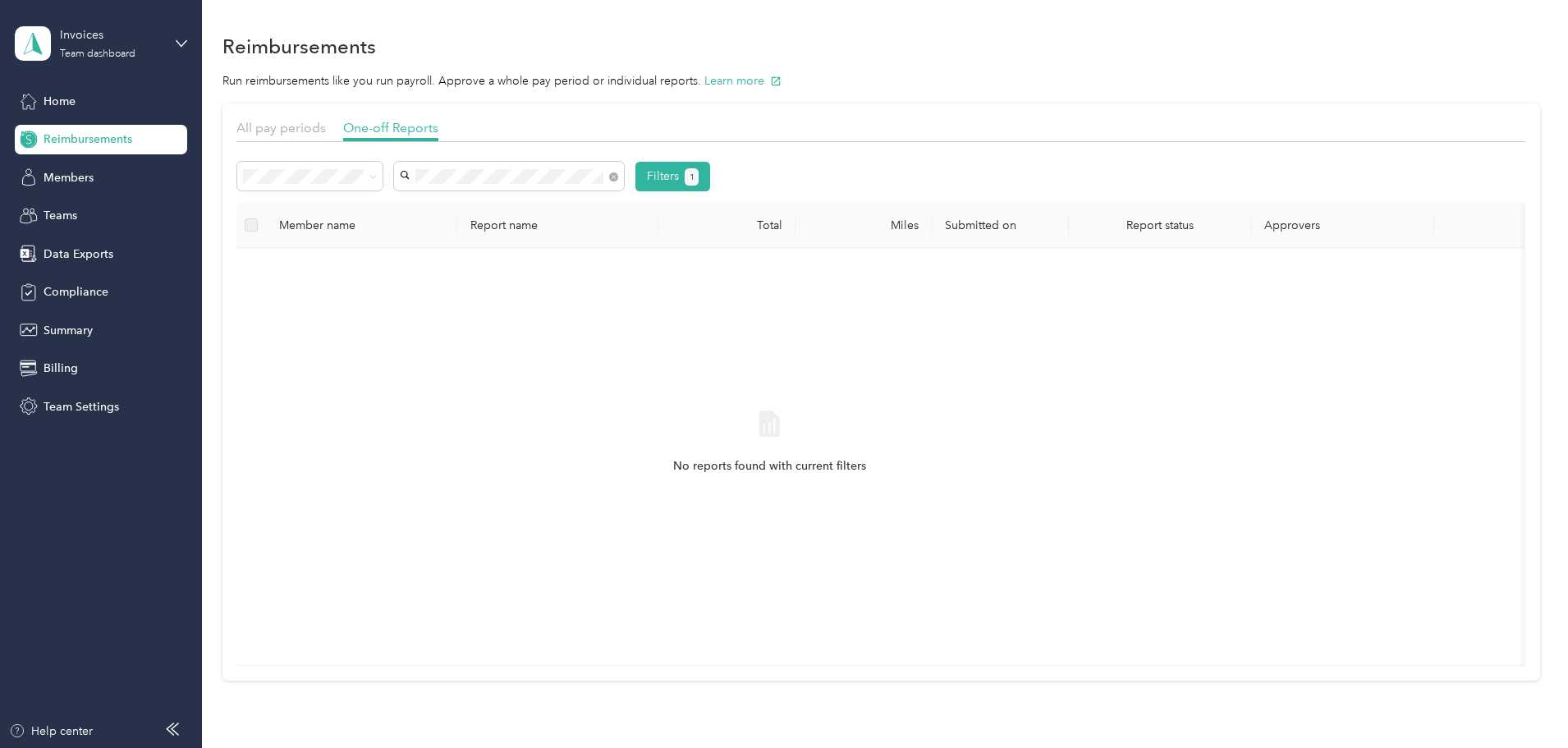
click at [562, 203] on span "[PERSON_NAME]" at bounding box center [561, 206] width 91 height 14
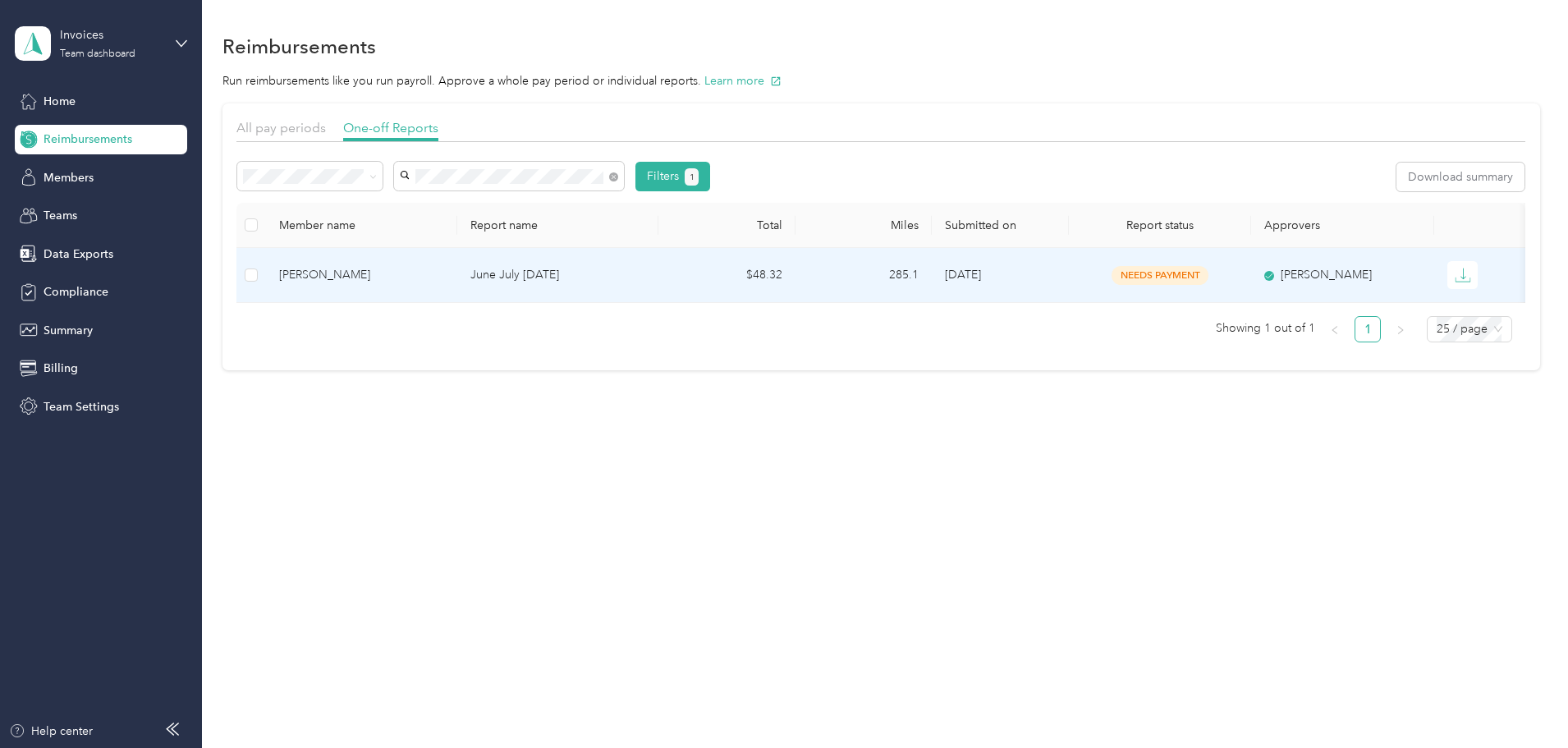
click at [425, 268] on div "[PERSON_NAME]" at bounding box center [361, 275] width 165 height 18
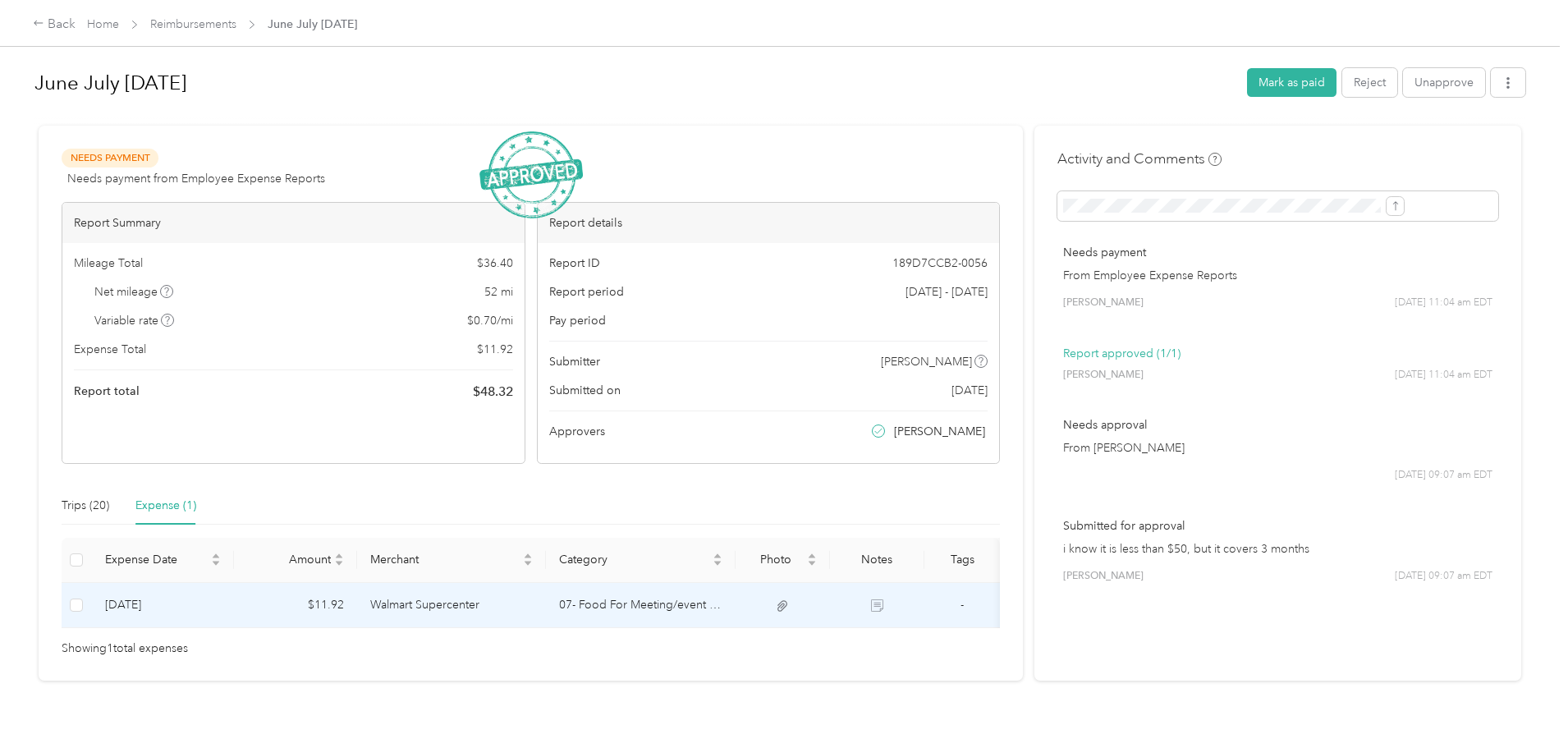
click at [517, 604] on td "Walmart Supercenter" at bounding box center [451, 605] width 189 height 45
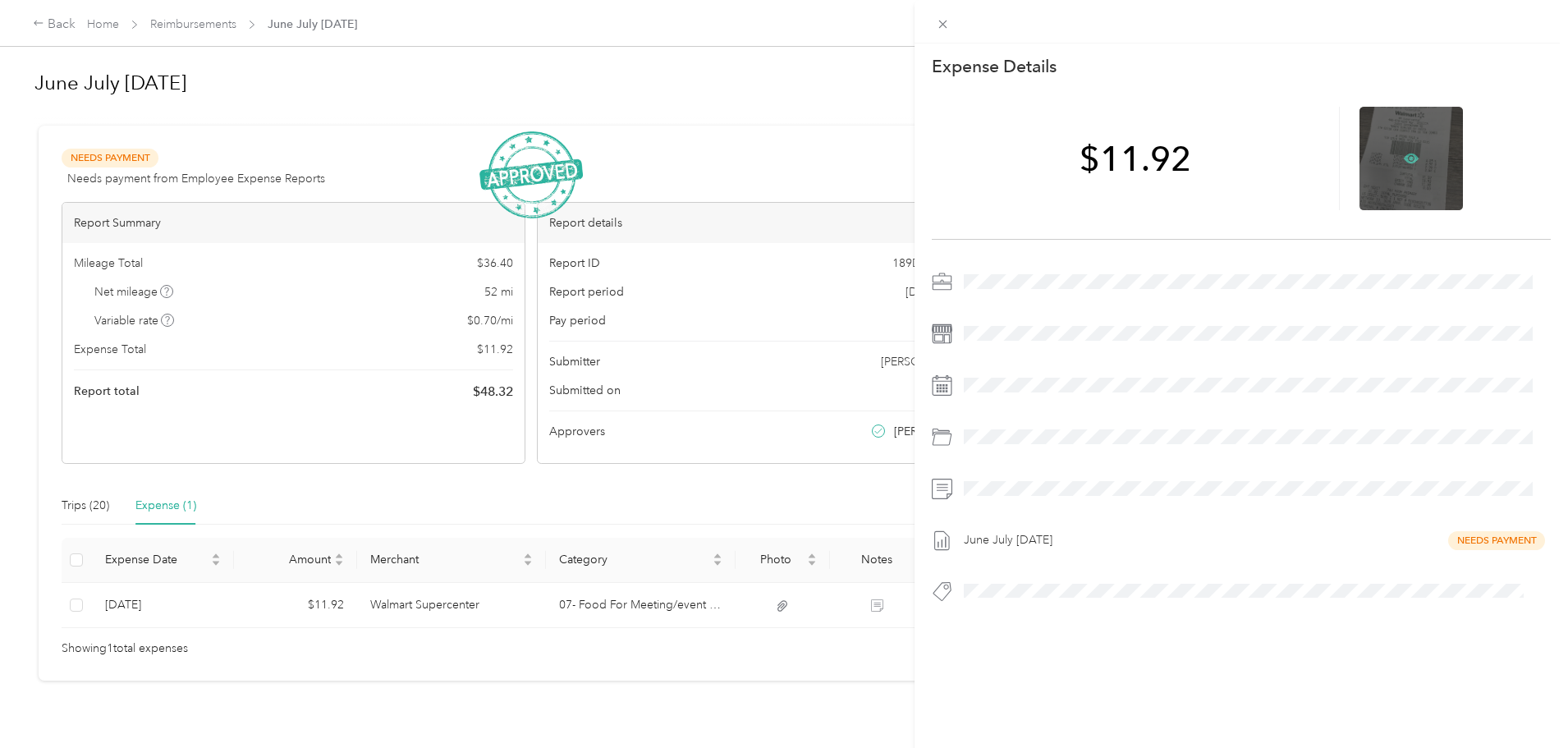
click at [1403, 153] on icon at bounding box center [1410, 158] width 15 height 15
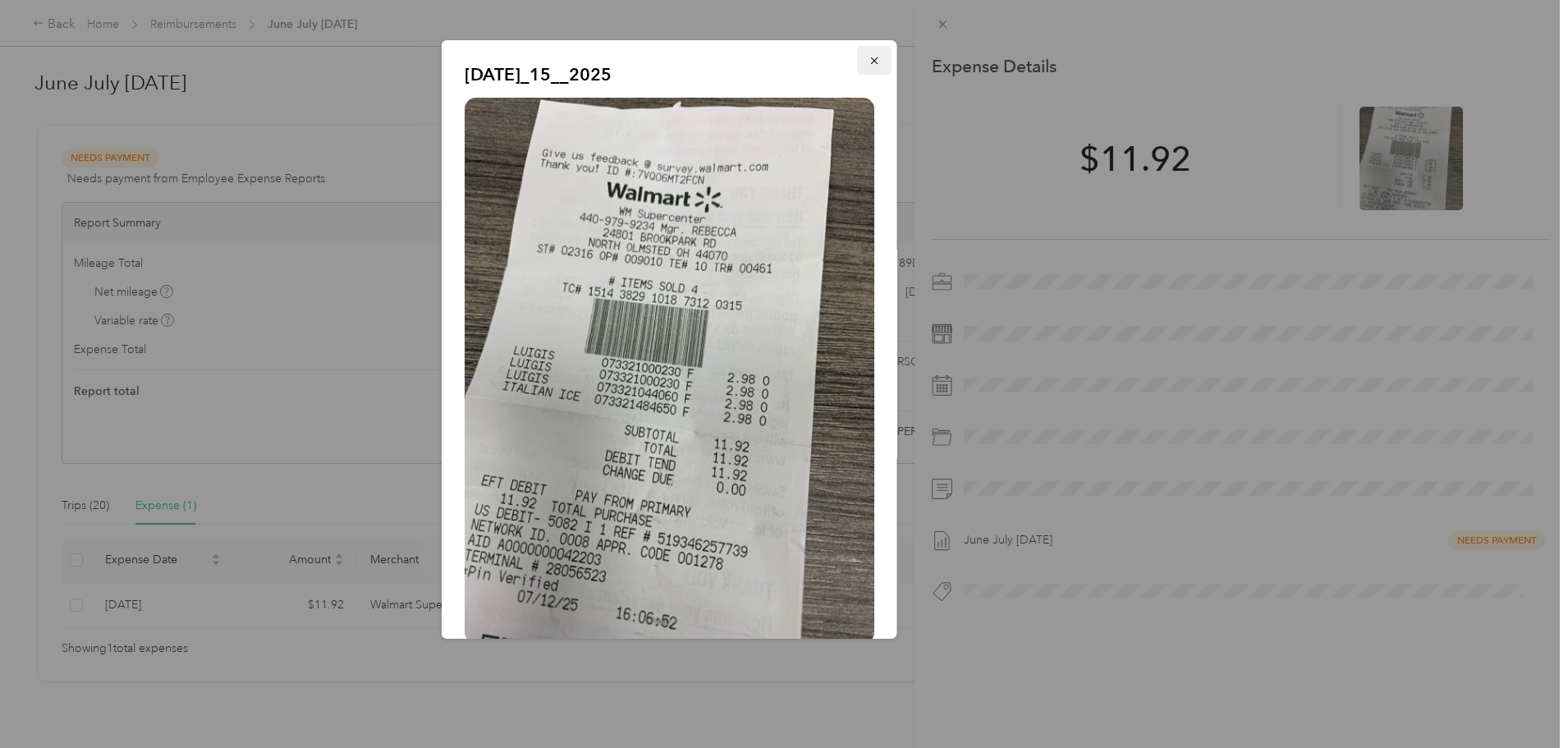
click at [867, 61] on button "button" at bounding box center [873, 60] width 34 height 29
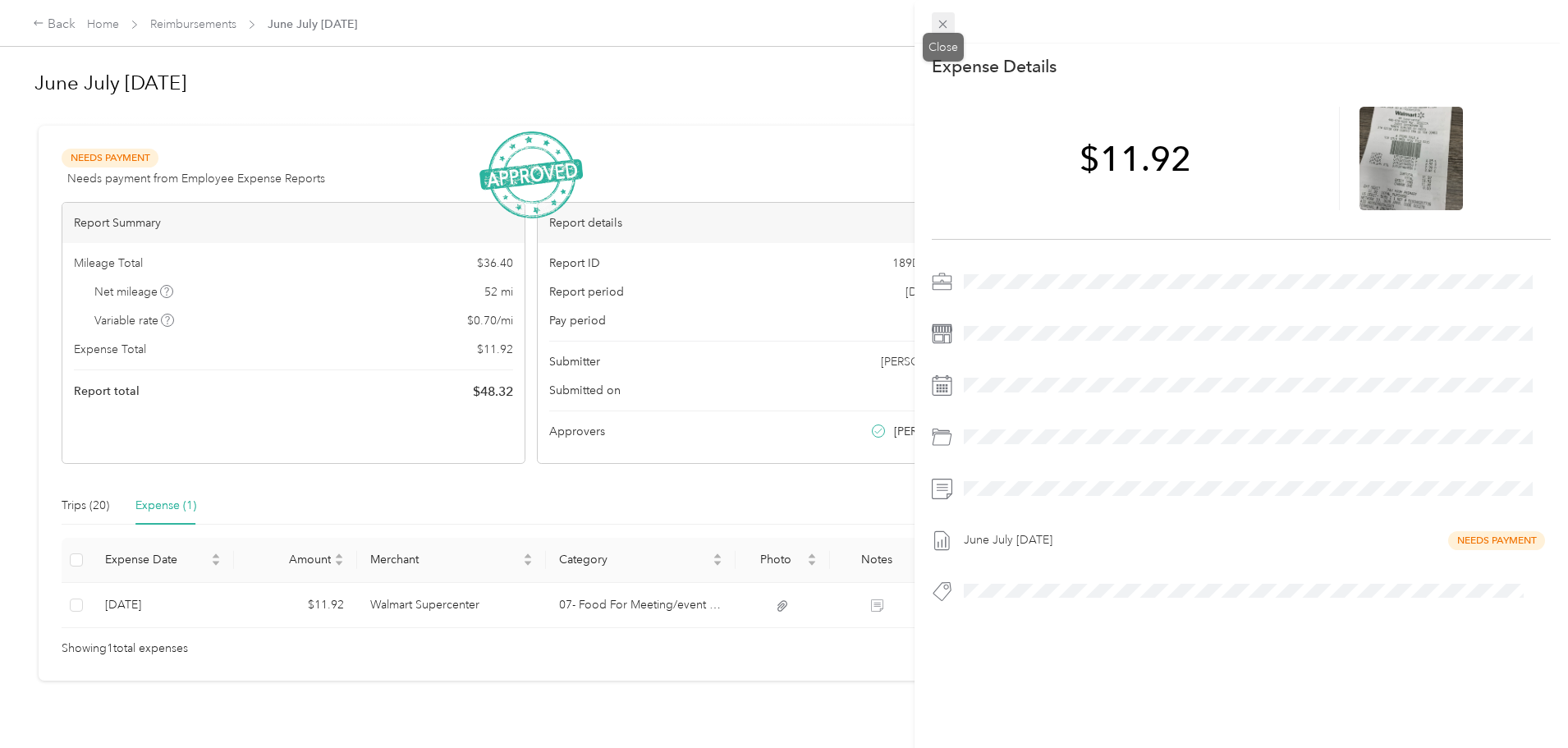
click at [940, 24] on icon at bounding box center [942, 24] width 14 height 14
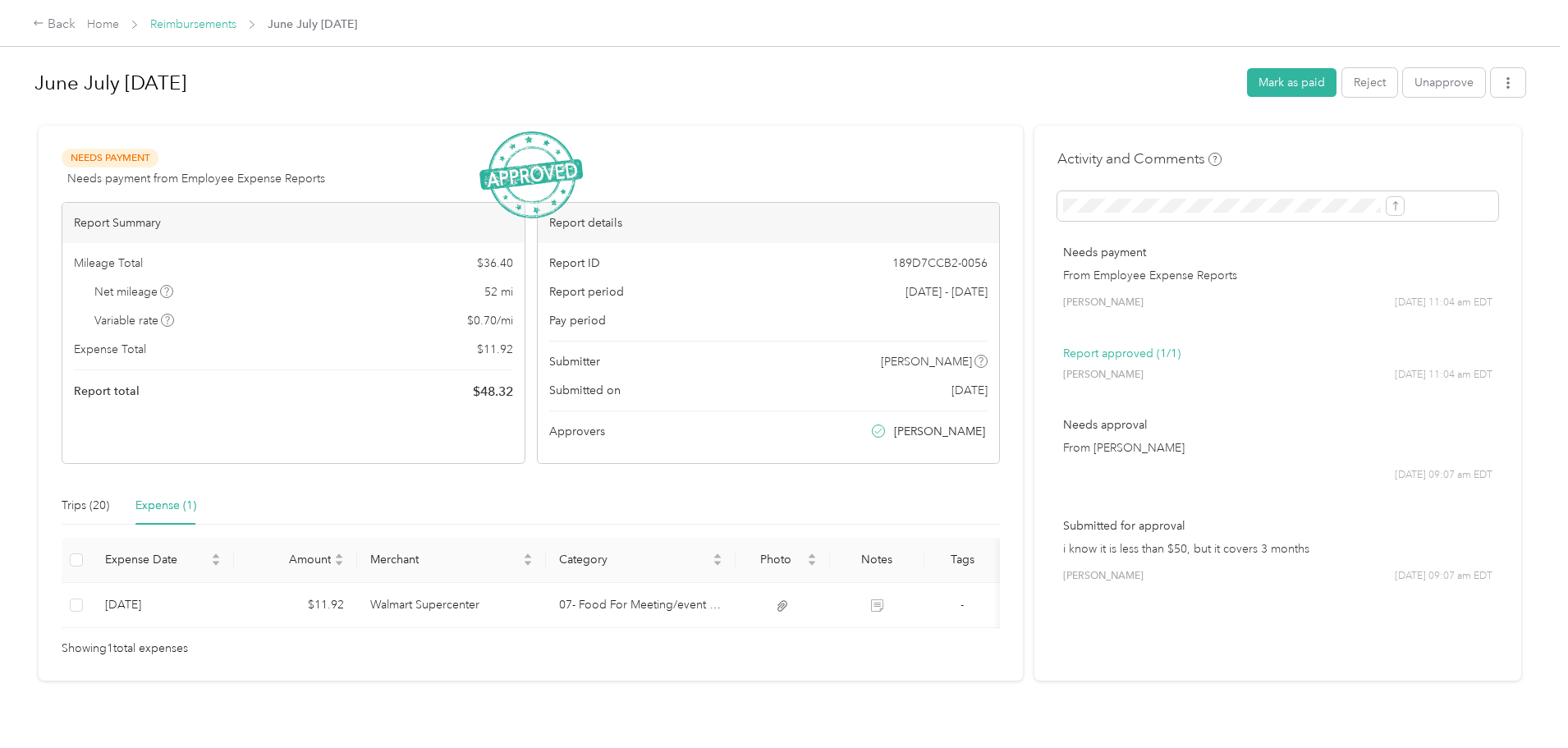
click at [237, 19] on link "Reimbursements" at bounding box center [192, 24] width 86 height 14
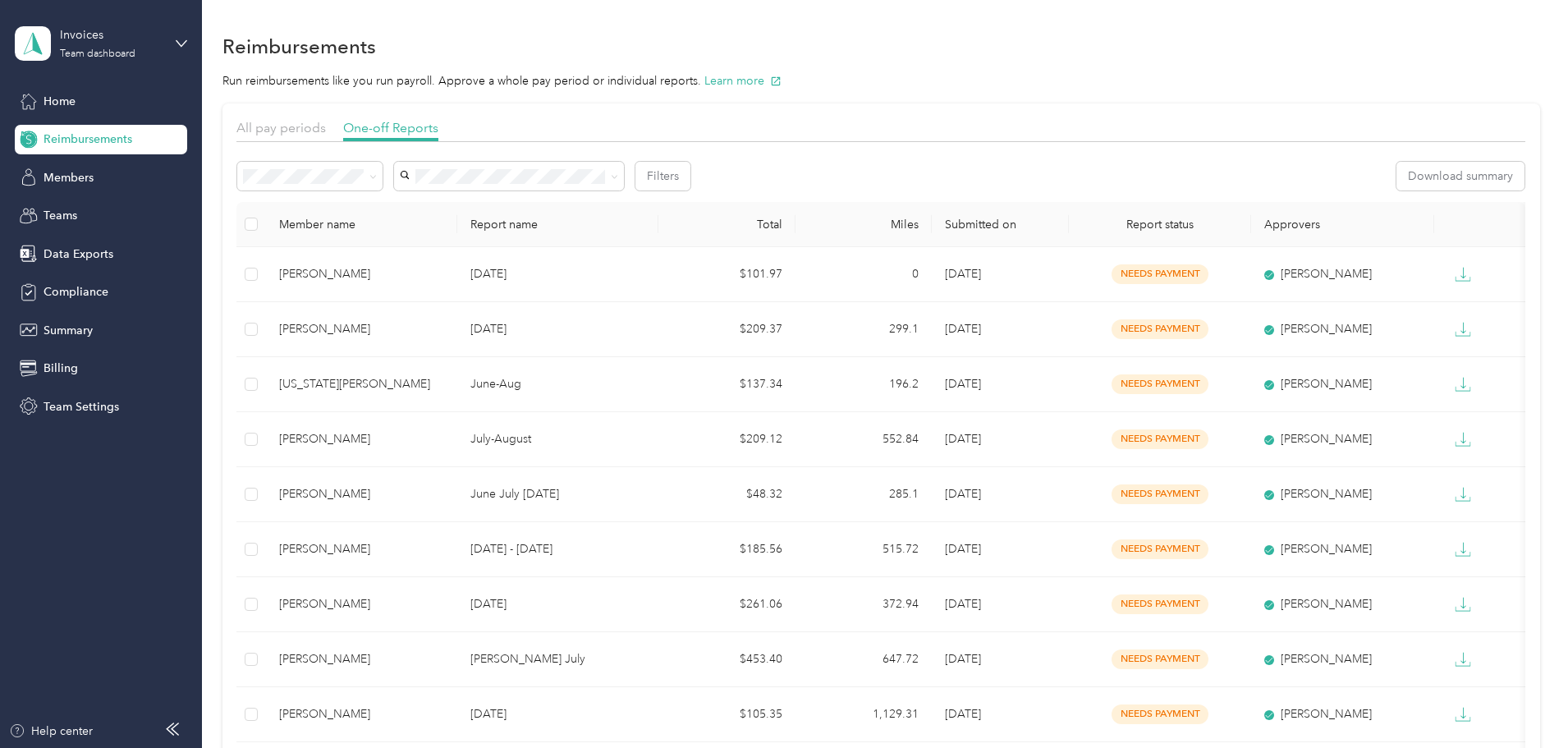
drag, startPoint x: 226, startPoint y: 77, endPoint x: 288, endPoint y: 33, distance: 76.0
click at [233, 72] on div "Run reimbursements like you run payroll. Approve a whole pay period or individu…" at bounding box center [881, 80] width 1318 height 17
